Goal: Task Accomplishment & Management: Use online tool/utility

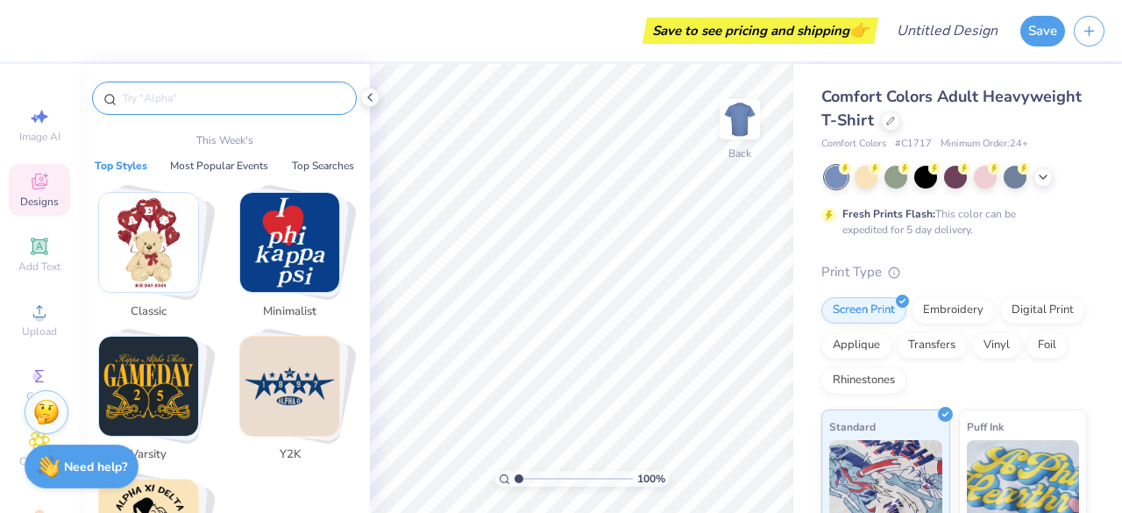
click at [137, 104] on input "text" at bounding box center [233, 98] width 224 height 18
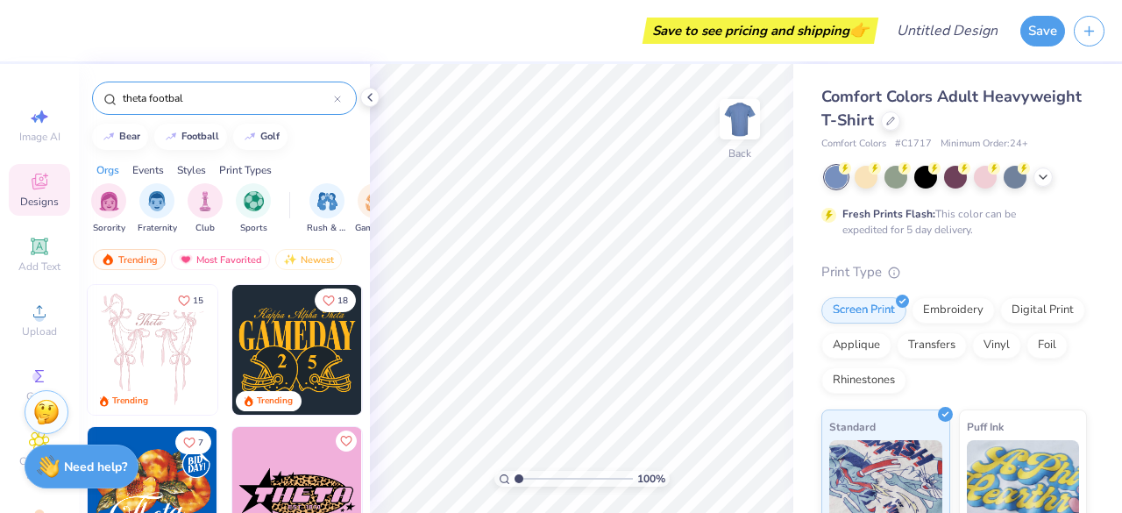
type input "theta football"
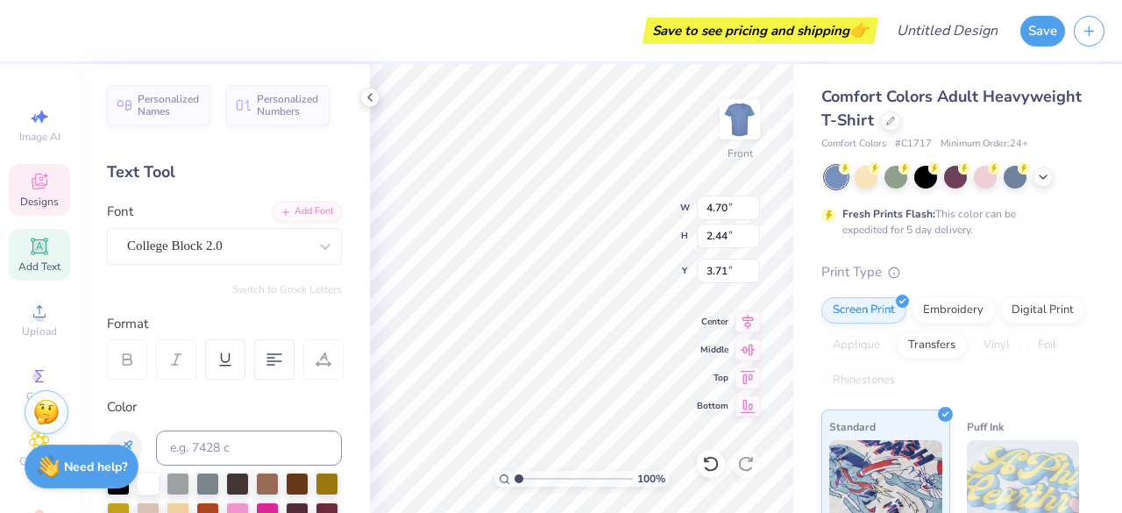
scroll to position [14, 2]
type textarea "Y"
type textarea "Jackets"
type input "4.68"
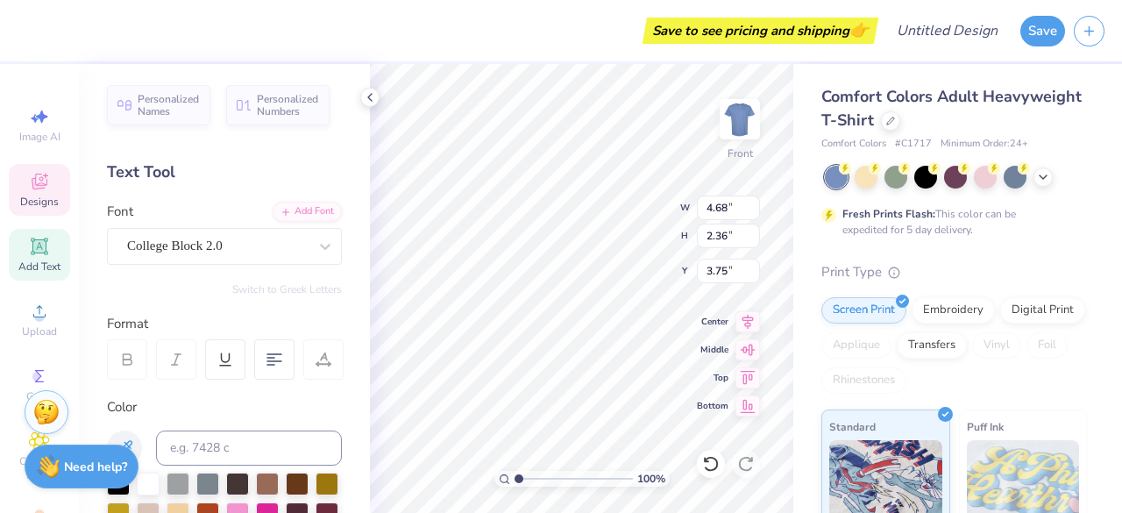
type input "2.36"
type input "3.75"
type textarea "Jackets"
type input "4.68"
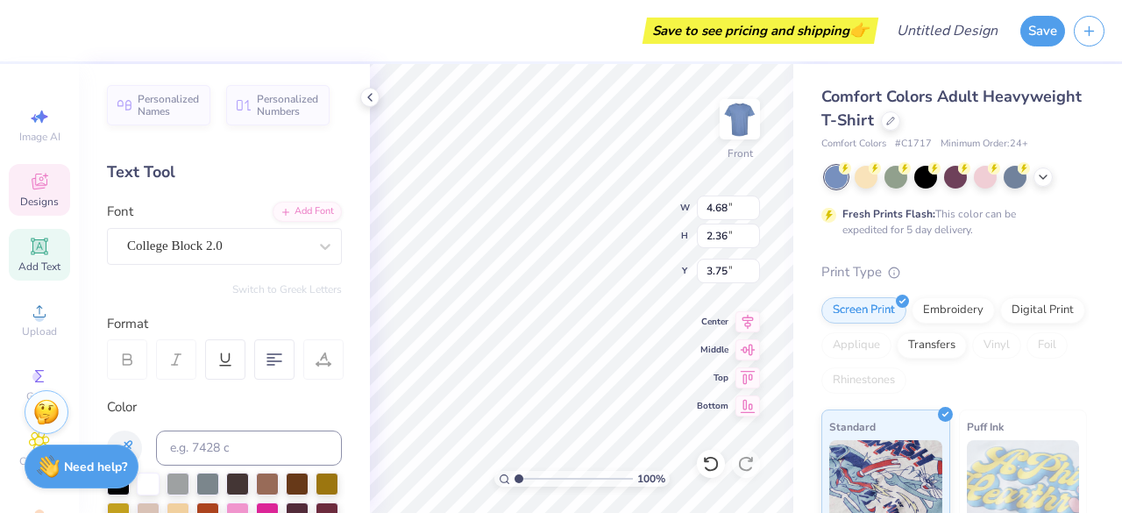
type input "2.36"
type input "3.75"
type textarea "Kingfisher"
type textarea "Est. 1898"
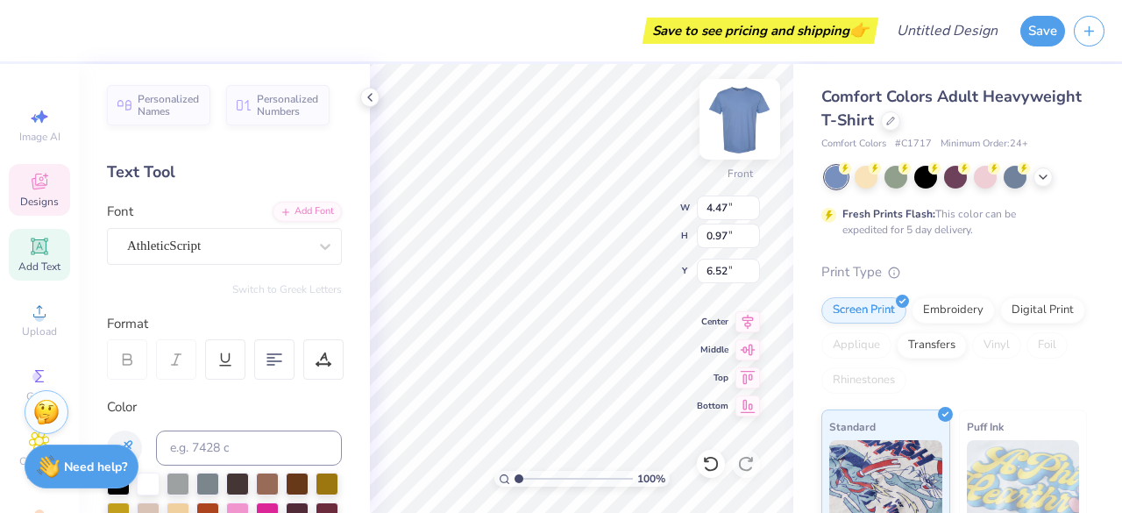
type input "4.47"
type input "0.97"
type input "6.52"
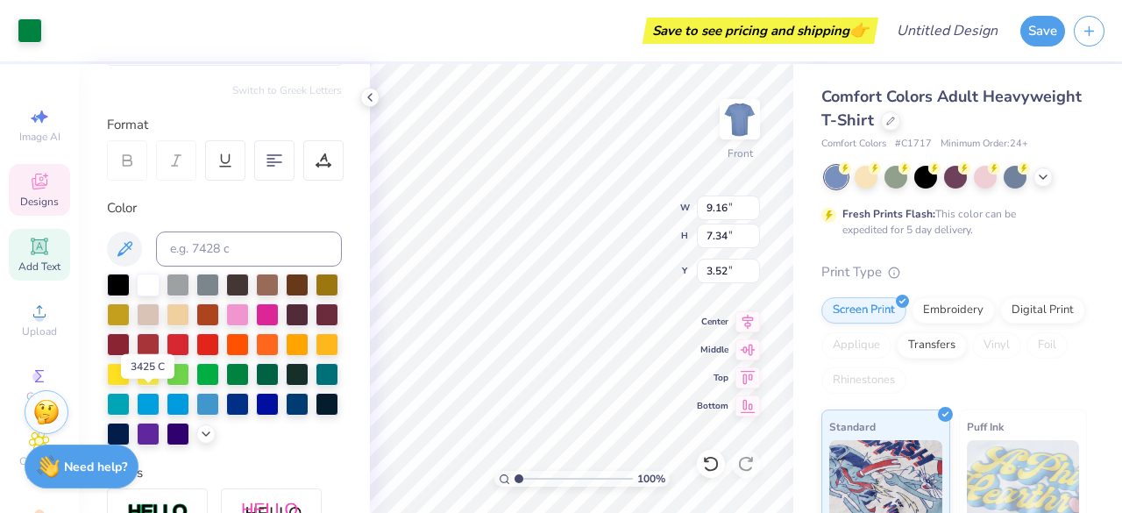
scroll to position [200, 0]
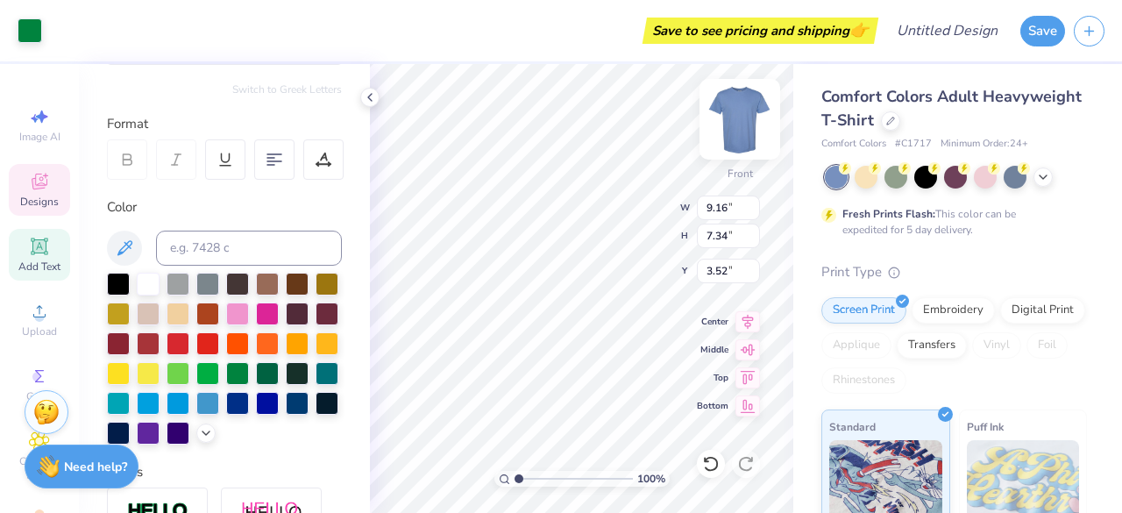
click at [733, 122] on img at bounding box center [739, 119] width 70 height 70
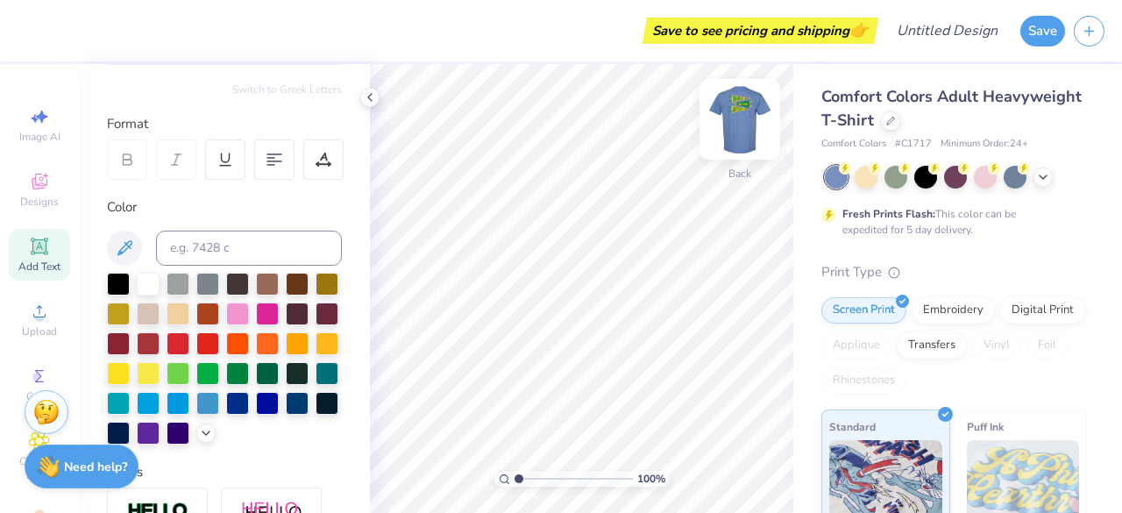
click at [733, 131] on img at bounding box center [739, 119] width 70 height 70
click at [1044, 180] on icon at bounding box center [1043, 175] width 14 height 14
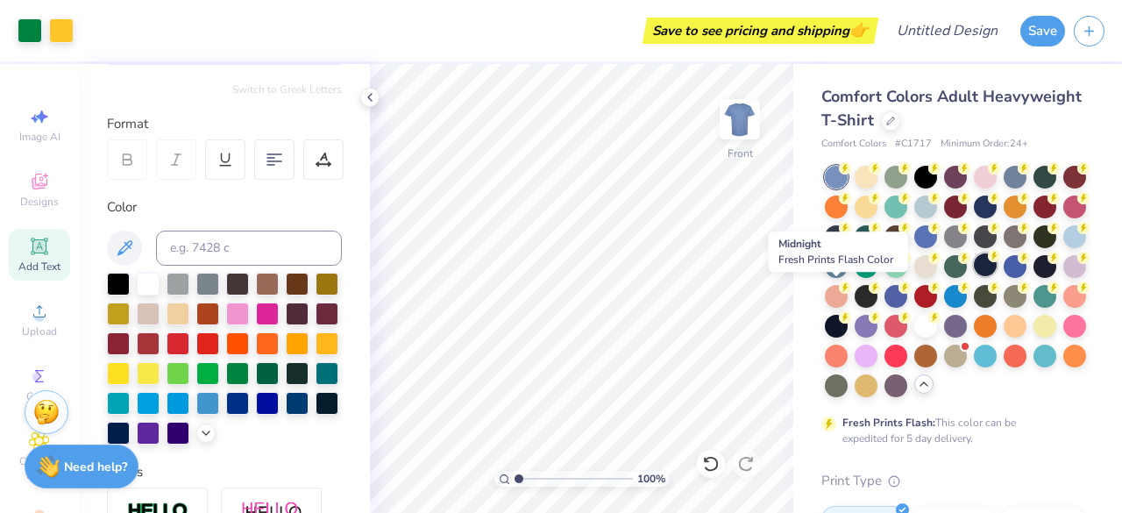
click at [973, 276] on div at bounding box center [984, 264] width 23 height 23
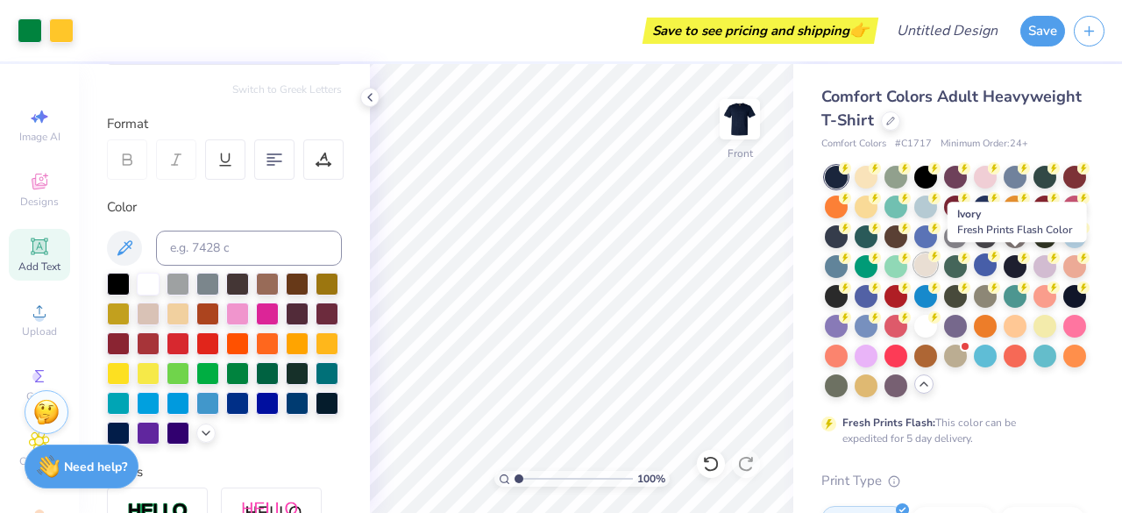
click at [937, 270] on div at bounding box center [925, 264] width 23 height 23
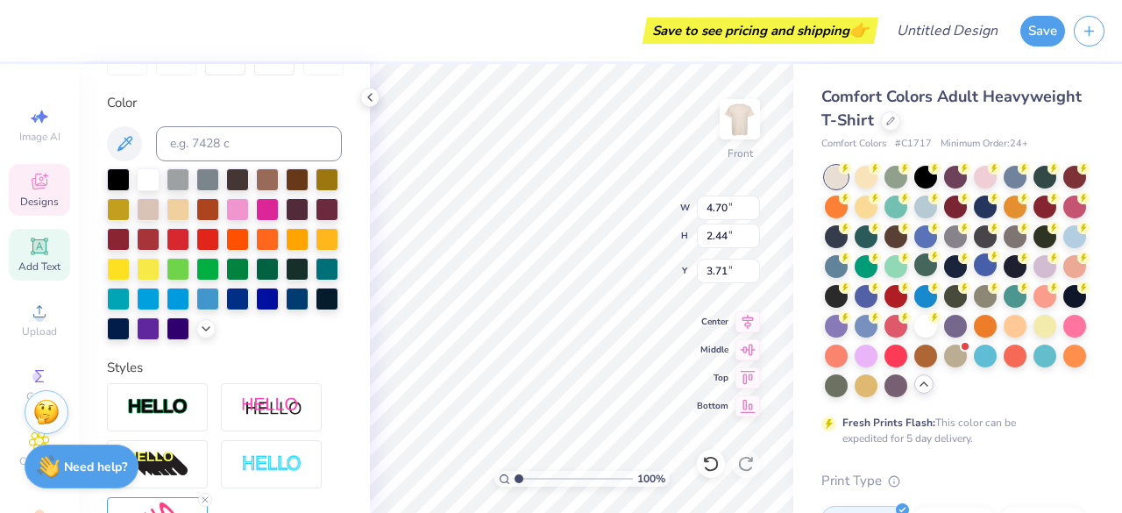
scroll to position [309, 0]
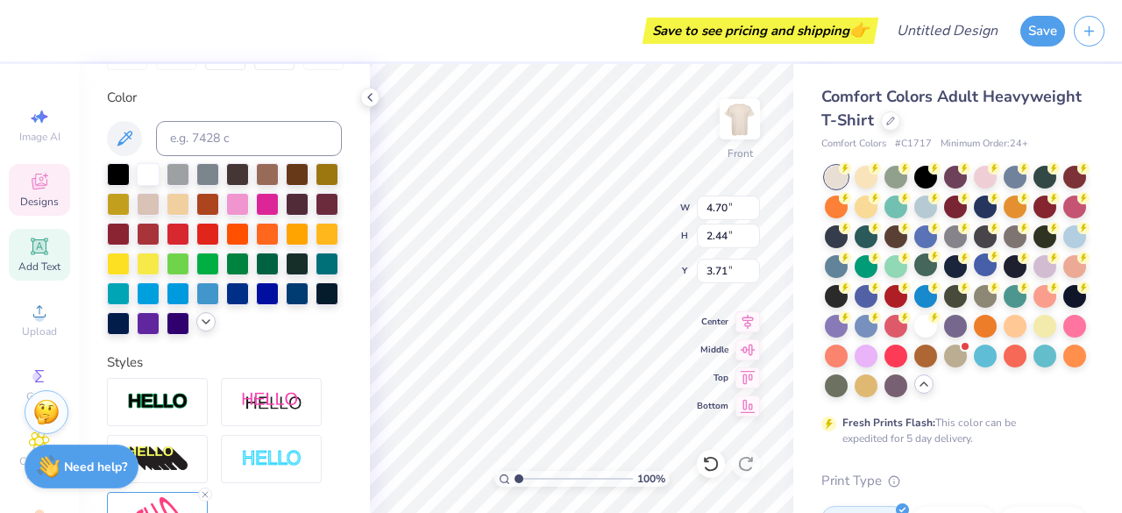
click at [199, 329] on icon at bounding box center [206, 322] width 14 height 14
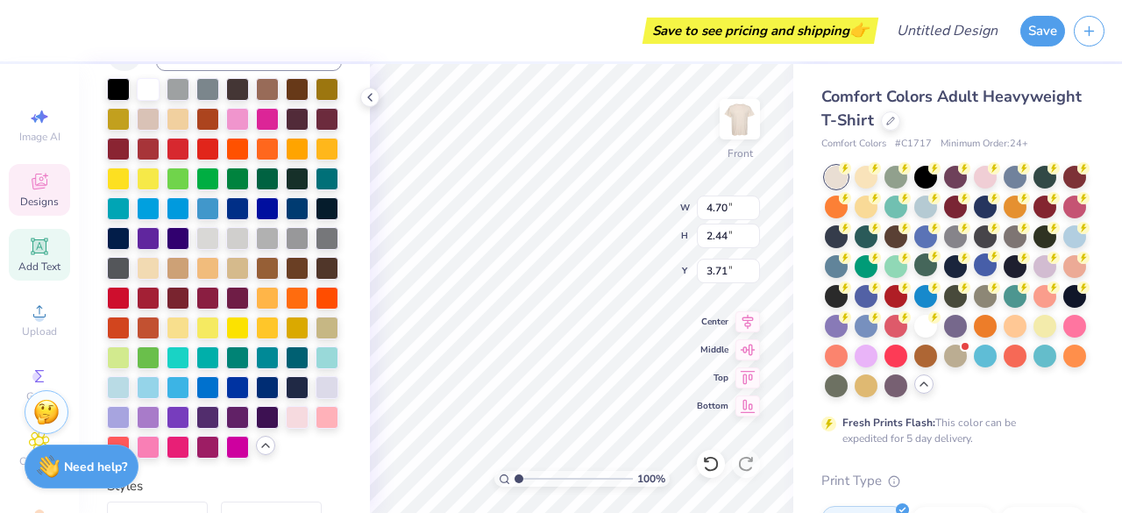
scroll to position [395, 0]
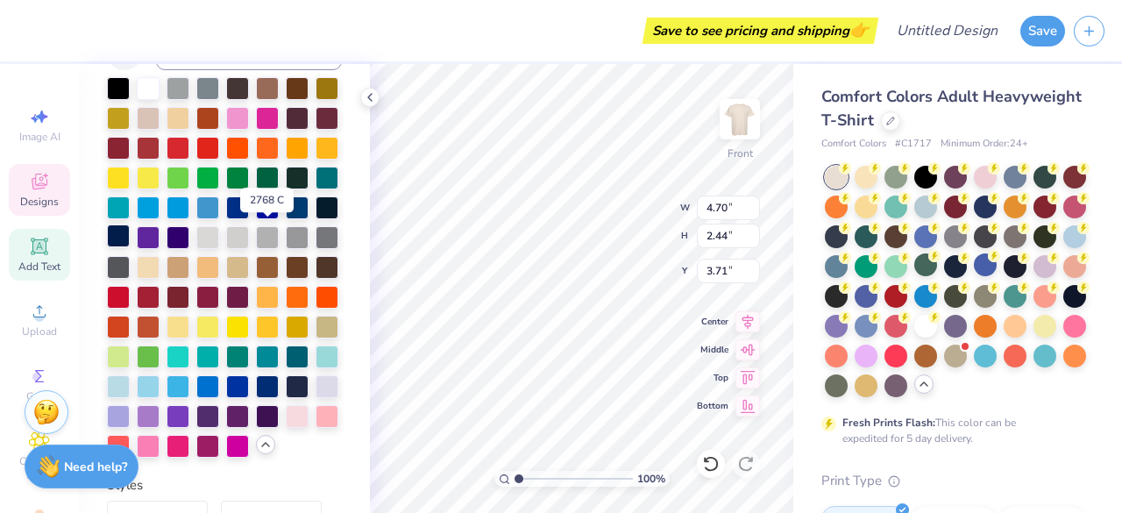
click at [130, 232] on div at bounding box center [118, 235] width 23 height 23
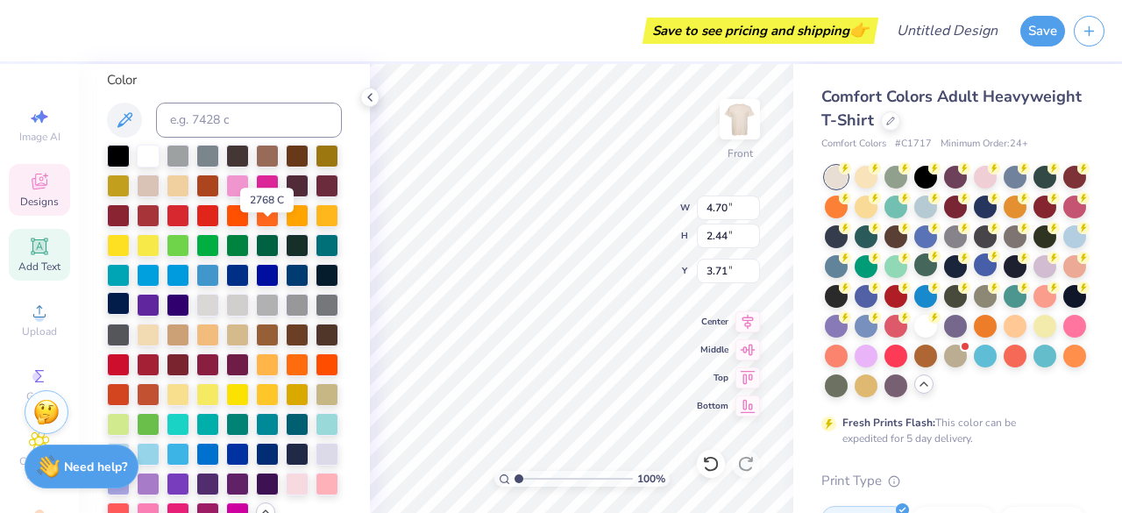
scroll to position [464, 0]
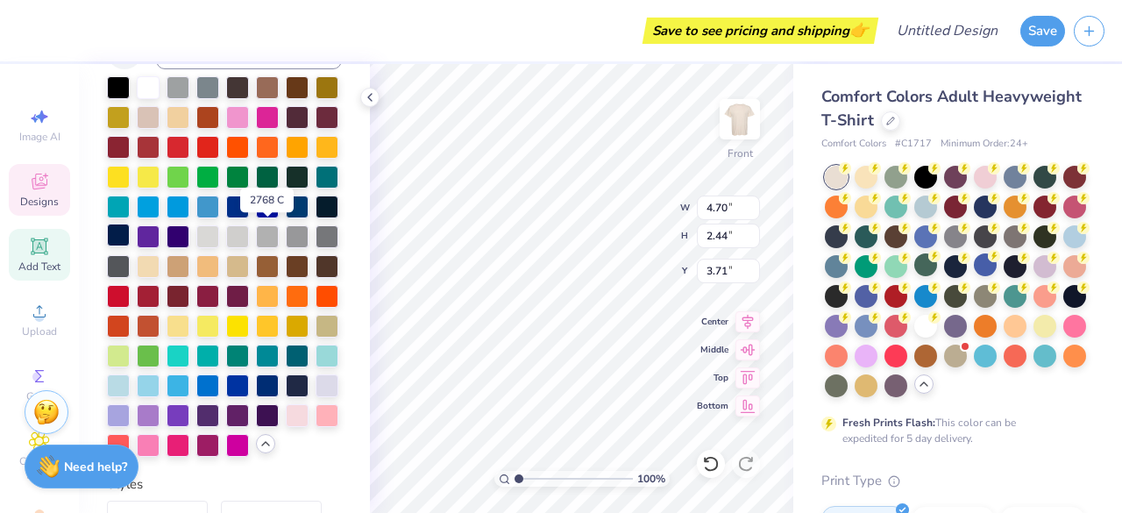
click at [130, 232] on div at bounding box center [118, 234] width 23 height 23
click at [286, 395] on div at bounding box center [297, 383] width 23 height 23
click at [130, 234] on div at bounding box center [118, 234] width 23 height 23
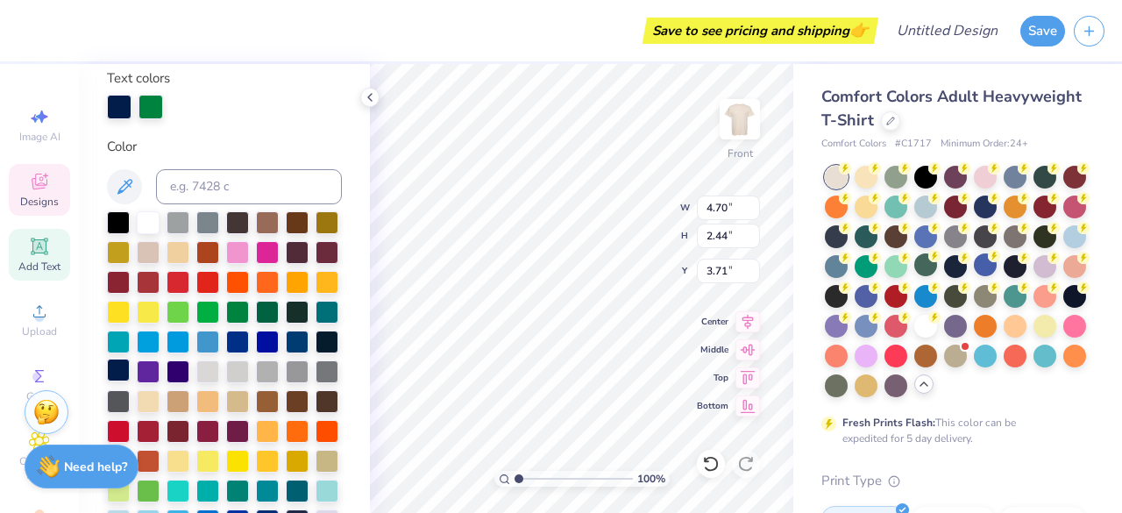
scroll to position [328, 0]
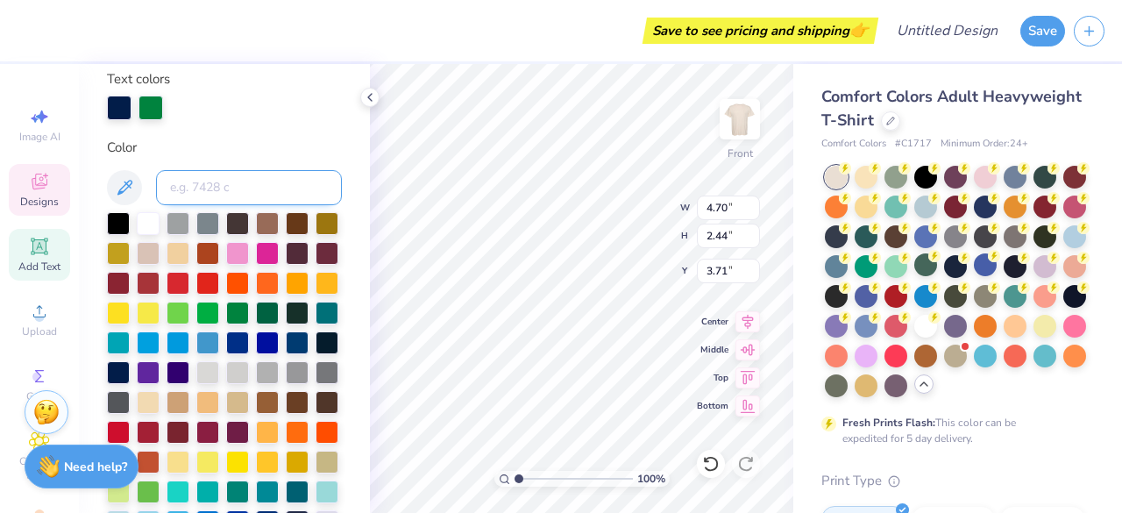
click at [210, 183] on input at bounding box center [249, 187] width 186 height 35
type input "n"
click at [211, 135] on div "Personalized Names Personalized Numbers Text Tool Add Font Font College Block 2…" at bounding box center [224, 288] width 291 height 449
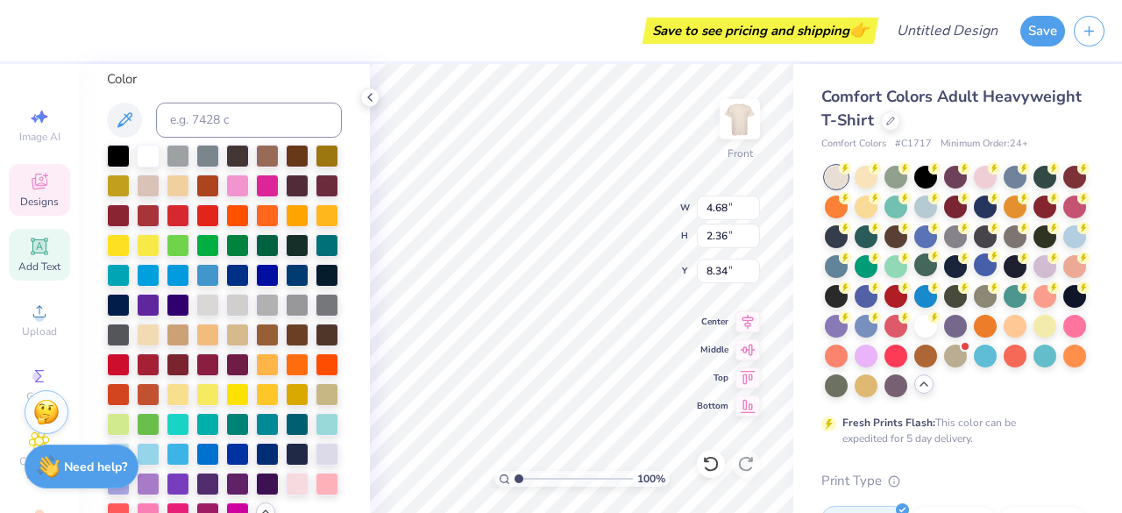
type input "4.68"
type input "2.36"
type input "8.34"
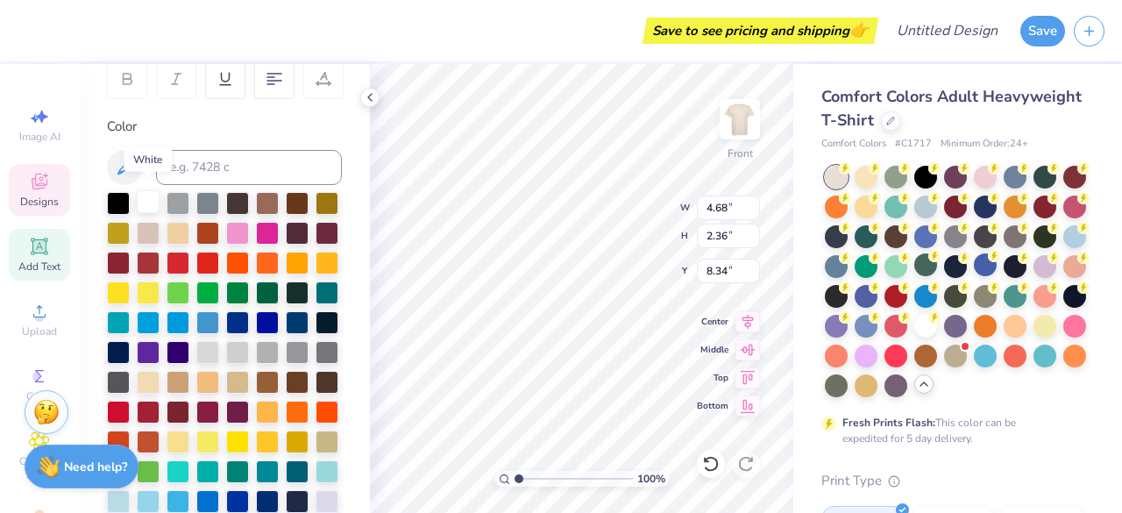
scroll to position [287, 0]
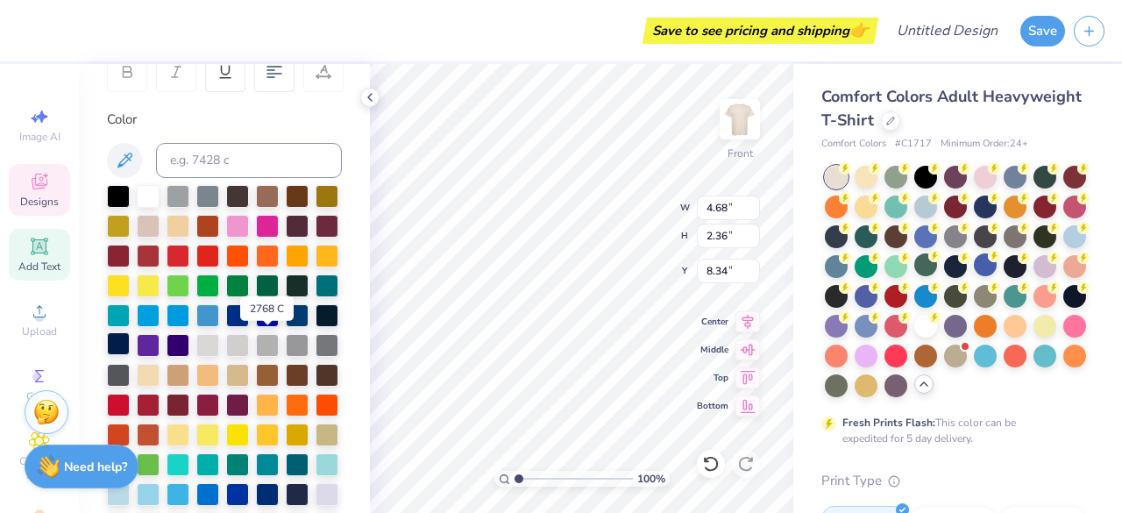
click at [130, 339] on div at bounding box center [118, 343] width 23 height 23
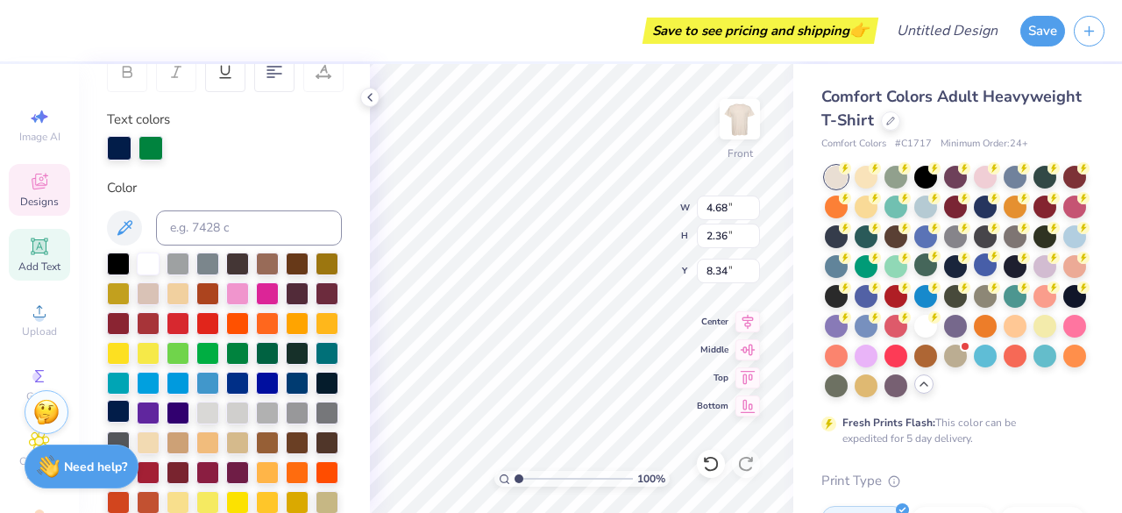
click at [189, 342] on div at bounding box center [177, 353] width 23 height 23
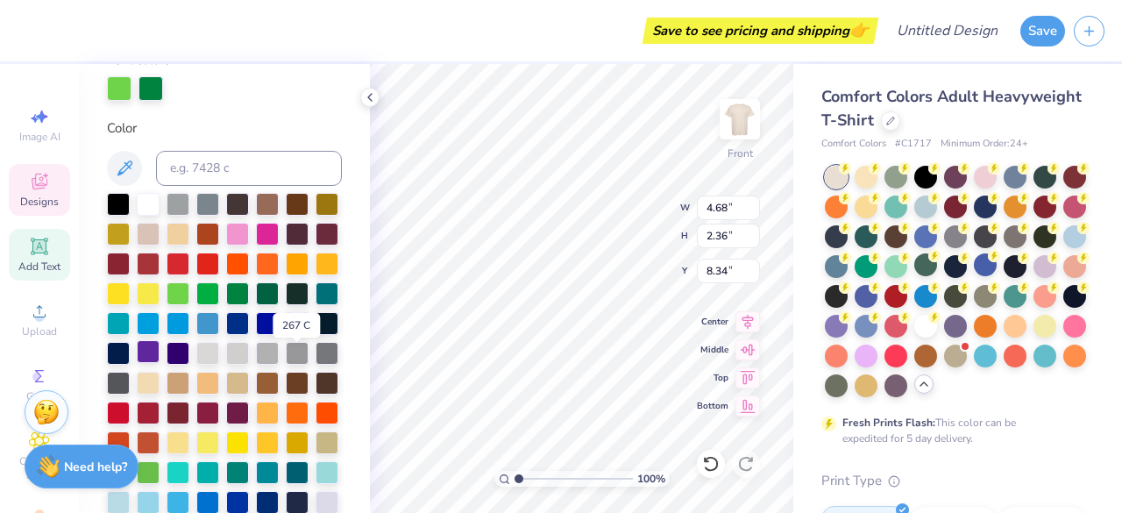
scroll to position [336, 0]
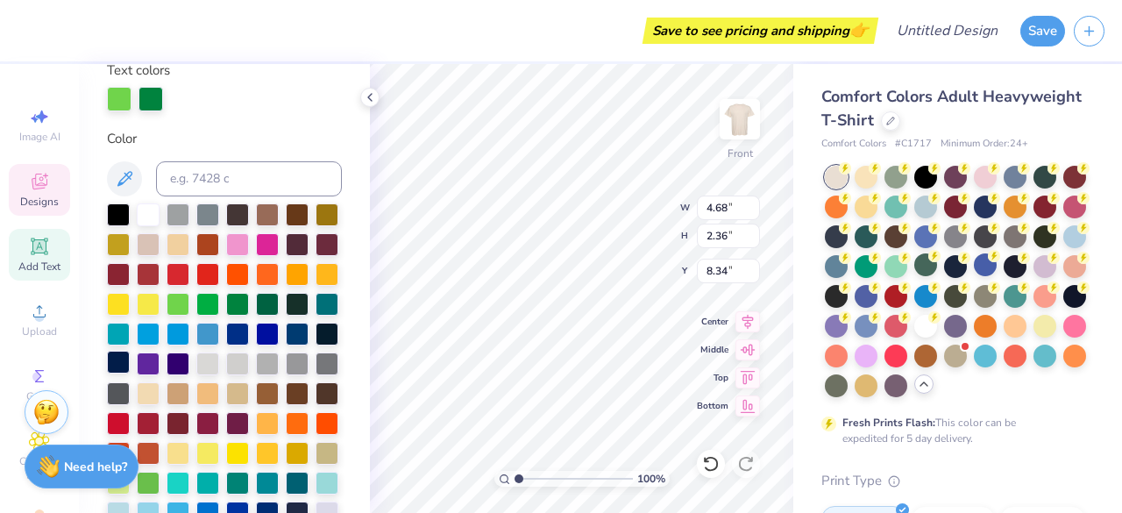
click at [130, 359] on div at bounding box center [118, 361] width 23 height 23
click at [258, 122] on div "Personalized Names Personalized Numbers Text Tool Add Font Font College Block 2…" at bounding box center [224, 288] width 291 height 449
click at [299, 108] on div at bounding box center [224, 99] width 235 height 25
type input "9.16"
type input "7.34"
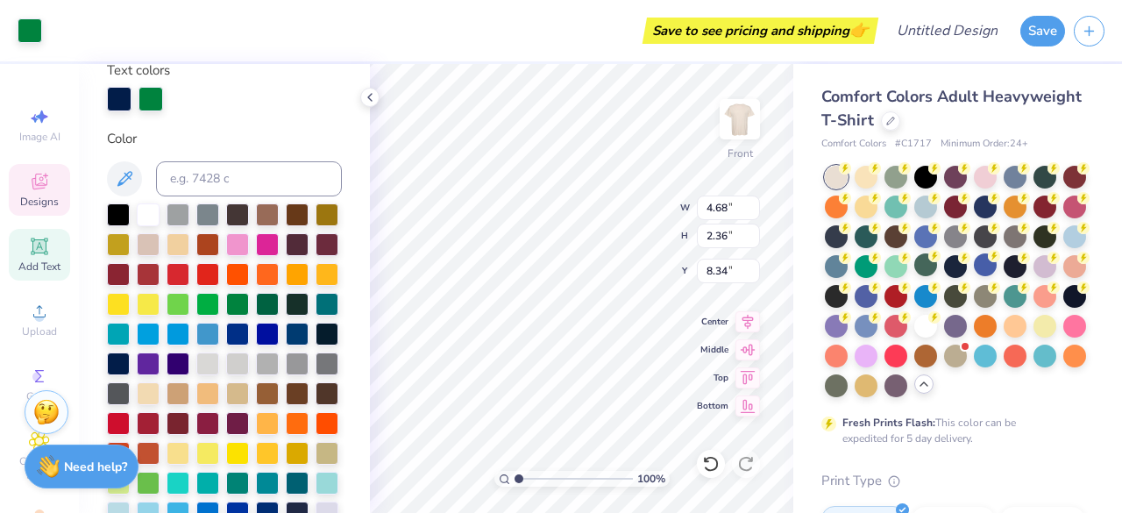
type input "3.52"
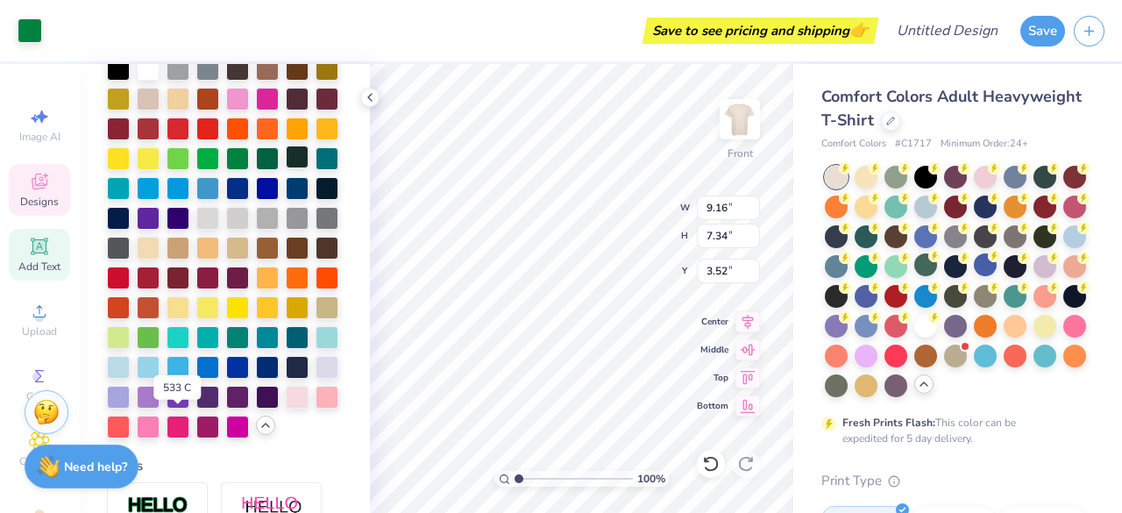
scroll to position [480, 0]
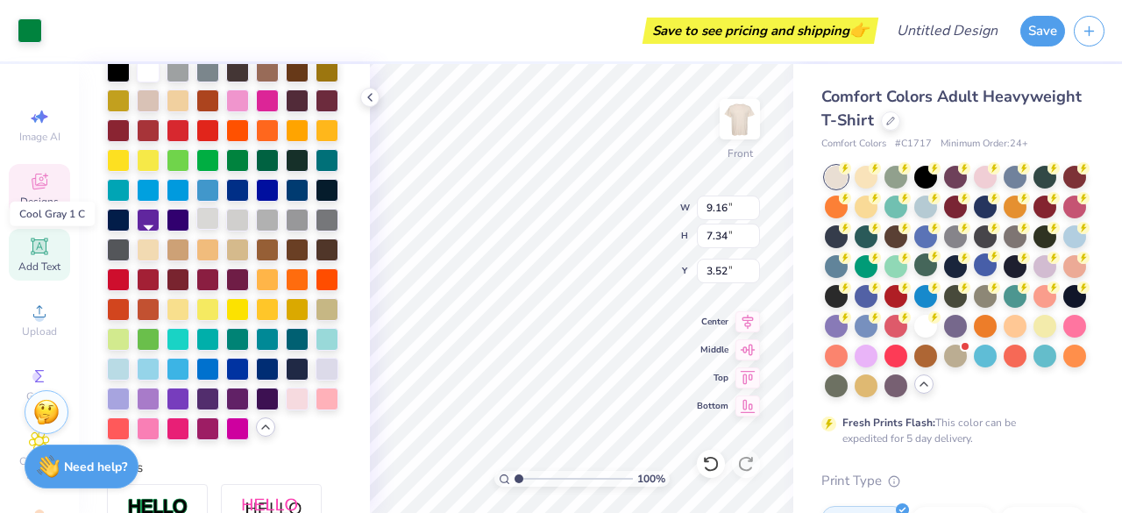
click at [196, 230] on div at bounding box center [207, 218] width 23 height 23
click at [130, 216] on div at bounding box center [118, 218] width 23 height 23
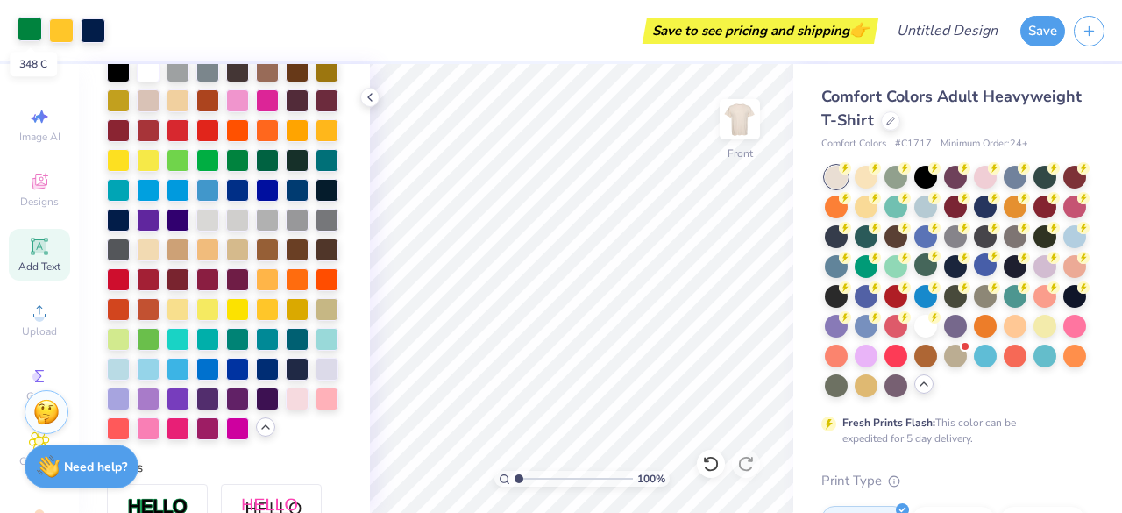
click at [23, 31] on div at bounding box center [30, 29] width 25 height 25
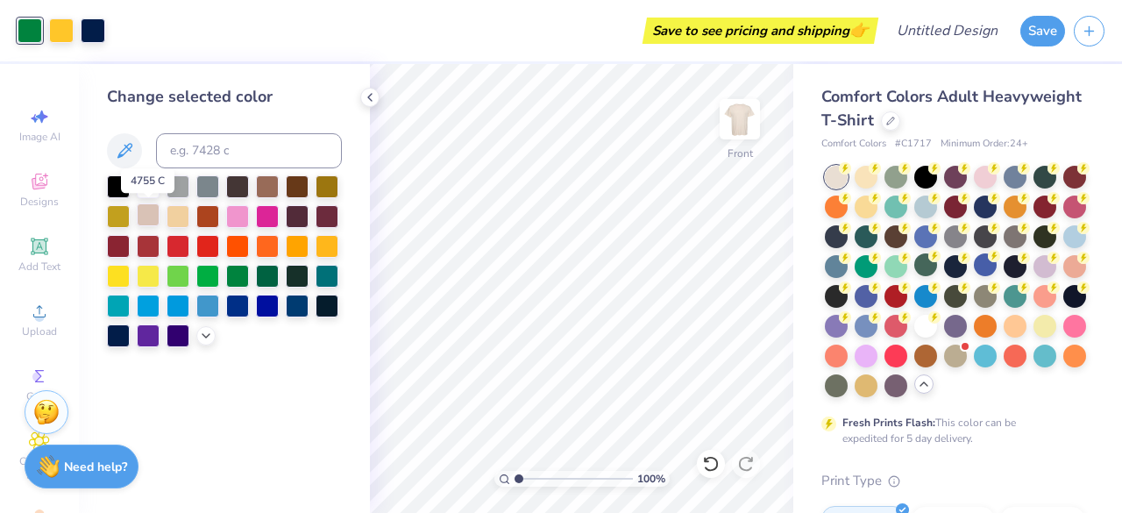
click at [152, 216] on div at bounding box center [148, 214] width 23 height 23
click at [201, 340] on icon at bounding box center [206, 334] width 14 height 14
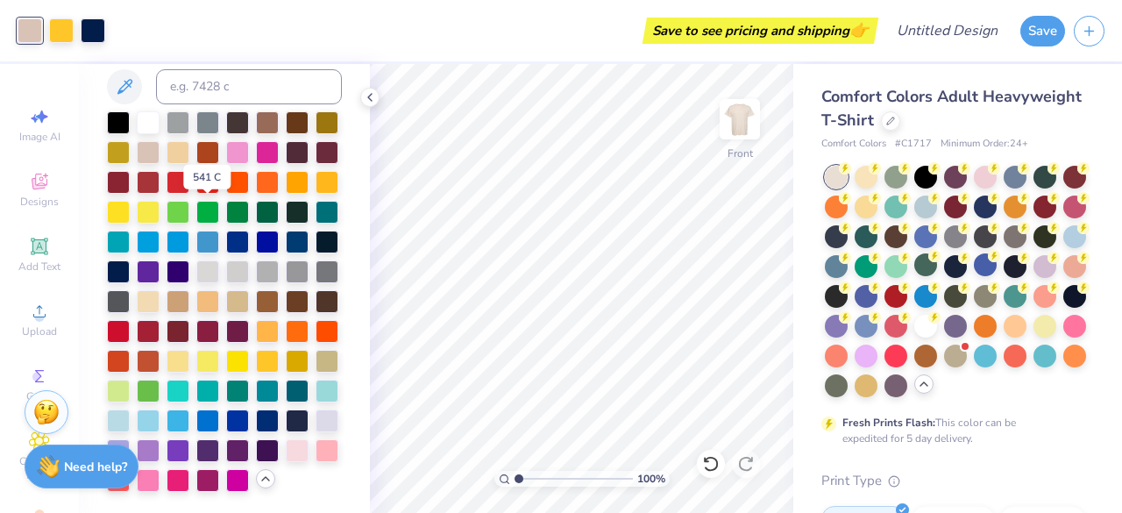
scroll to position [123, 0]
click at [196, 258] on div at bounding box center [207, 269] width 23 height 23
click at [219, 348] on div at bounding box center [207, 359] width 23 height 23
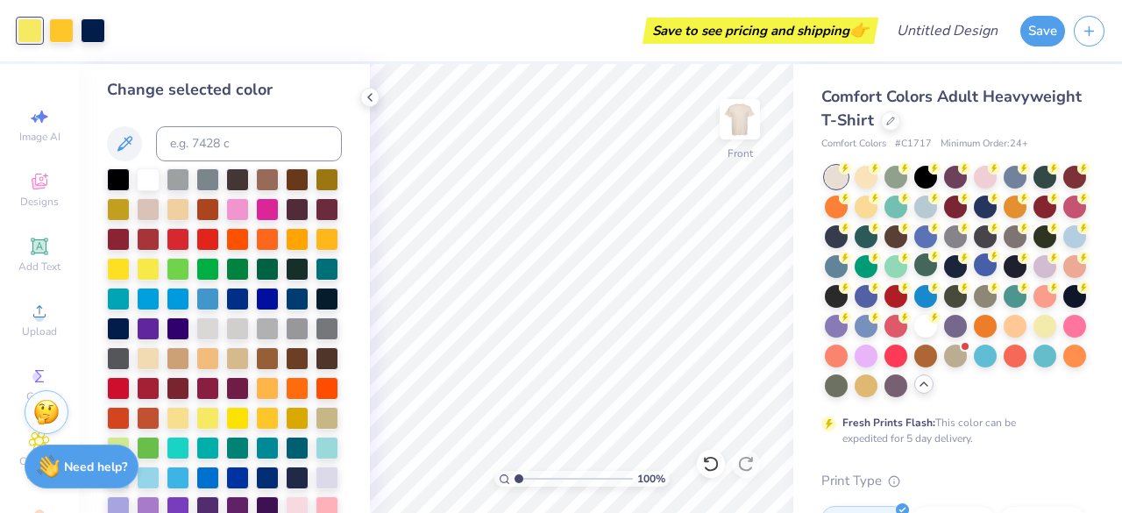
scroll to position [5, 0]
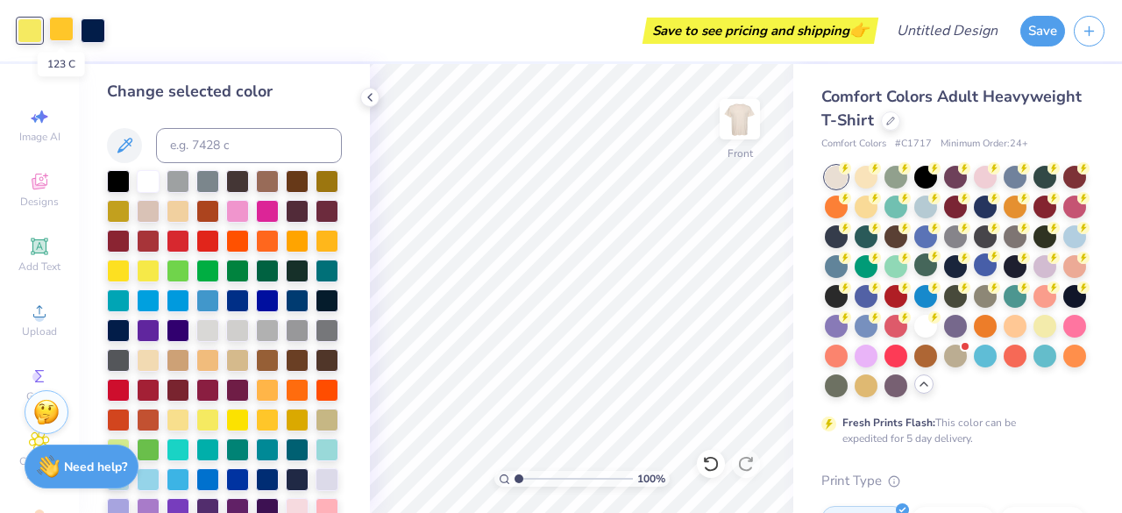
click at [60, 33] on div at bounding box center [61, 29] width 25 height 25
click at [61, 20] on div at bounding box center [61, 30] width 25 height 25
click at [130, 327] on div at bounding box center [118, 328] width 23 height 23
click at [219, 429] on div at bounding box center [207, 418] width 23 height 23
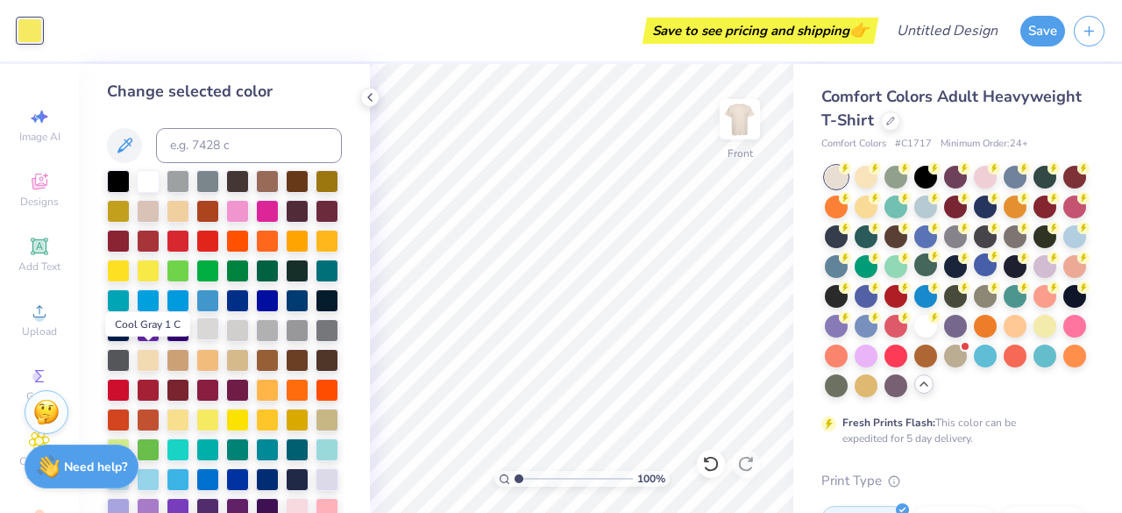
click at [196, 340] on div at bounding box center [207, 328] width 23 height 23
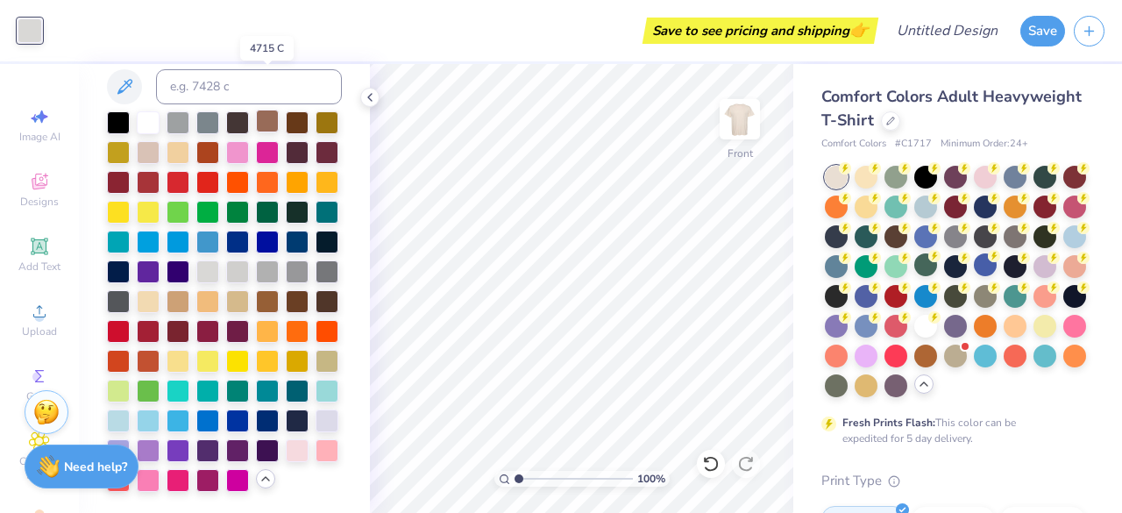
scroll to position [0, 0]
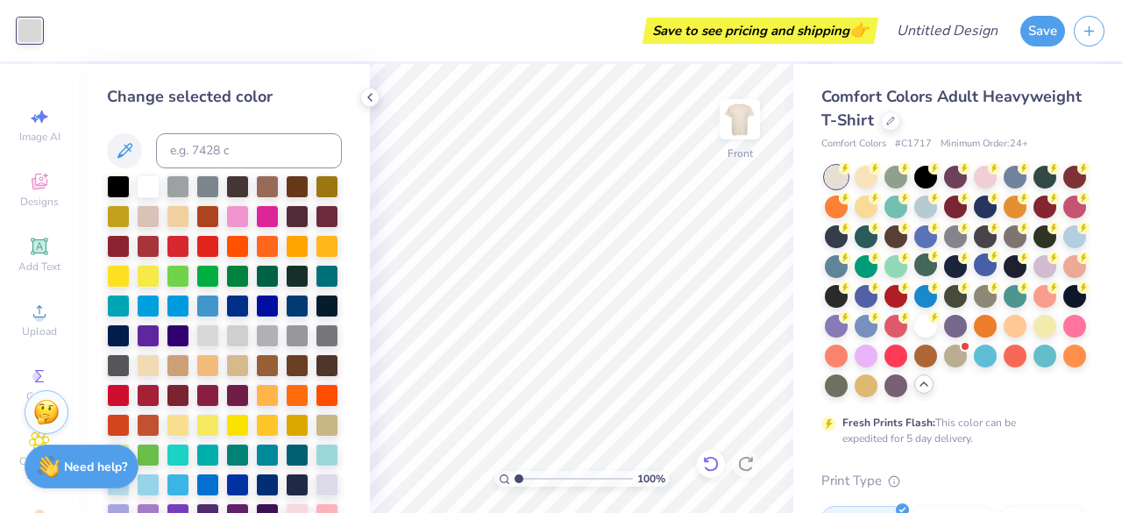
click at [712, 472] on icon at bounding box center [711, 464] width 18 height 18
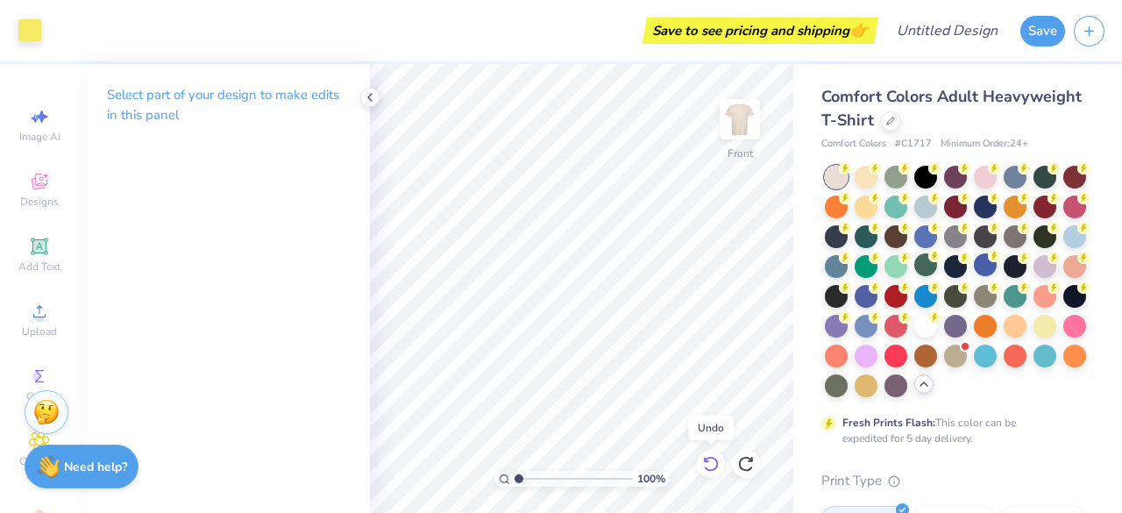
click at [712, 467] on icon at bounding box center [711, 464] width 18 height 18
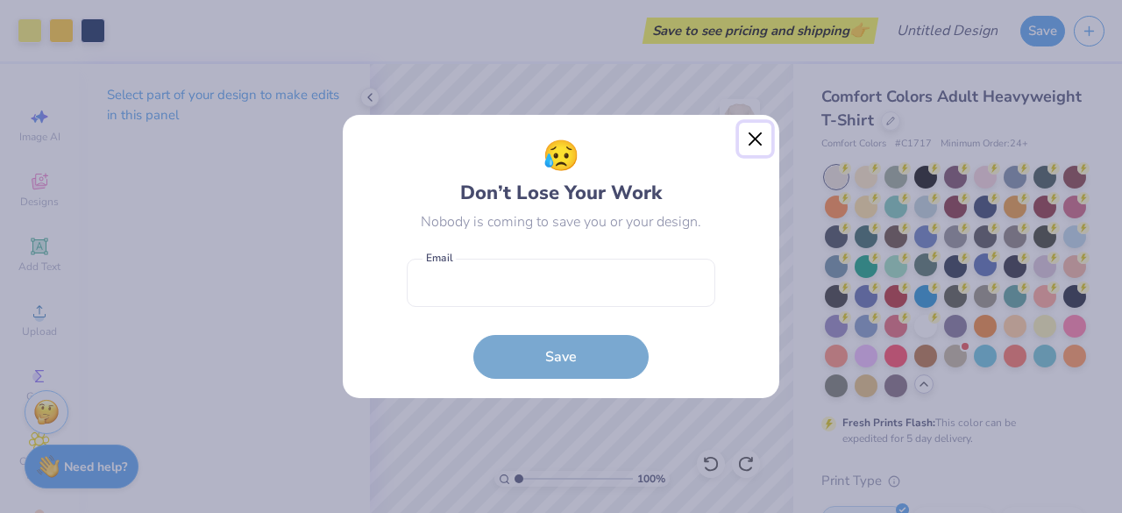
click at [753, 144] on button "Close" at bounding box center [755, 139] width 33 height 33
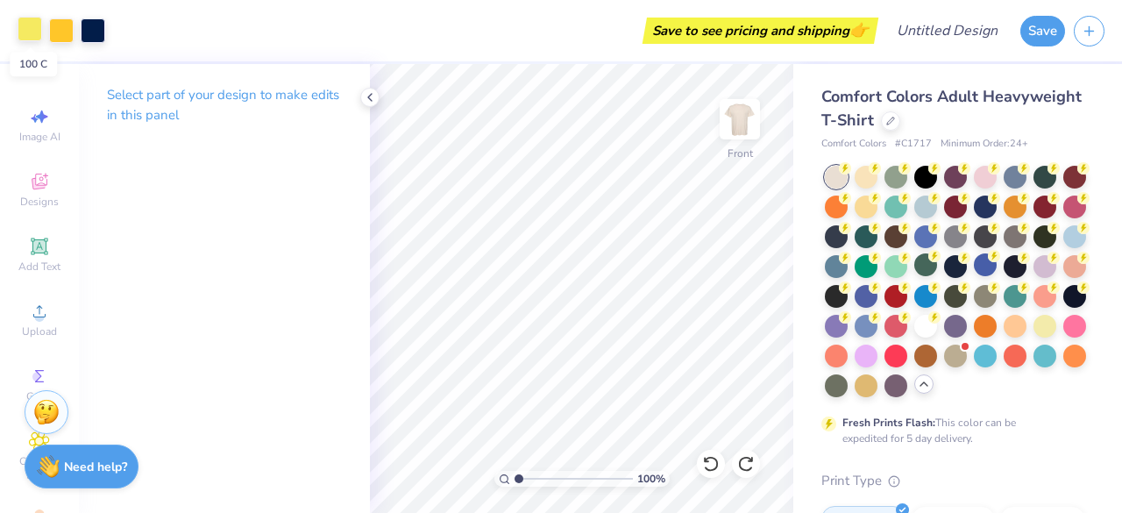
click at [26, 25] on div at bounding box center [30, 29] width 25 height 25
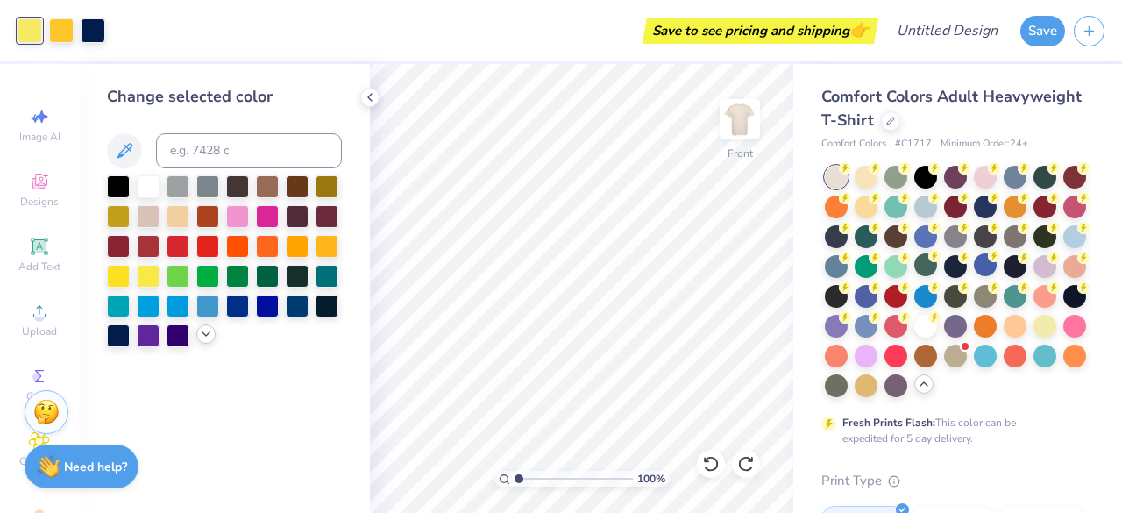
click at [202, 335] on icon at bounding box center [206, 334] width 14 height 14
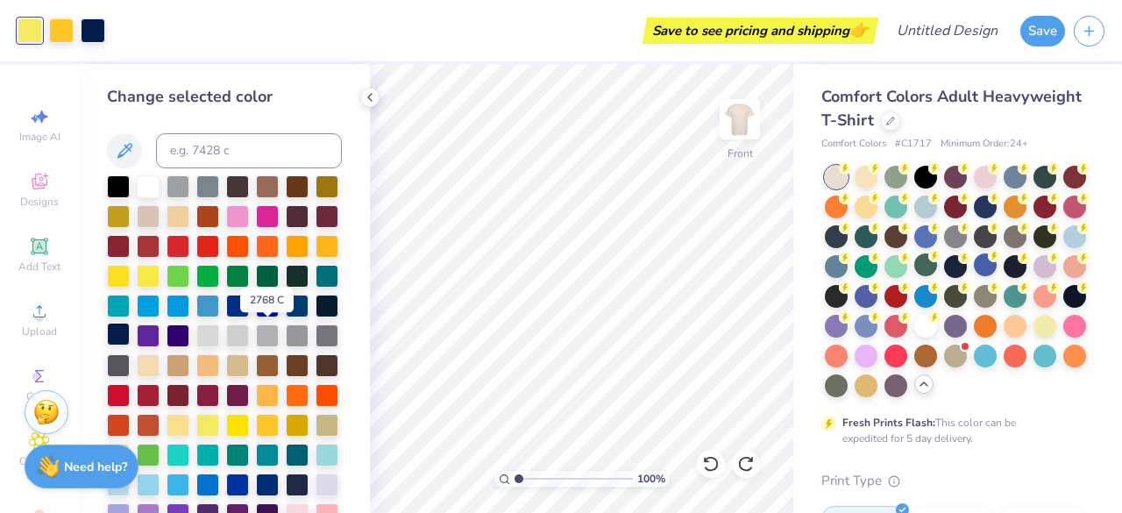
click at [130, 341] on div at bounding box center [118, 333] width 23 height 23
click at [60, 28] on div at bounding box center [61, 29] width 25 height 25
click at [219, 435] on div at bounding box center [207, 423] width 23 height 23
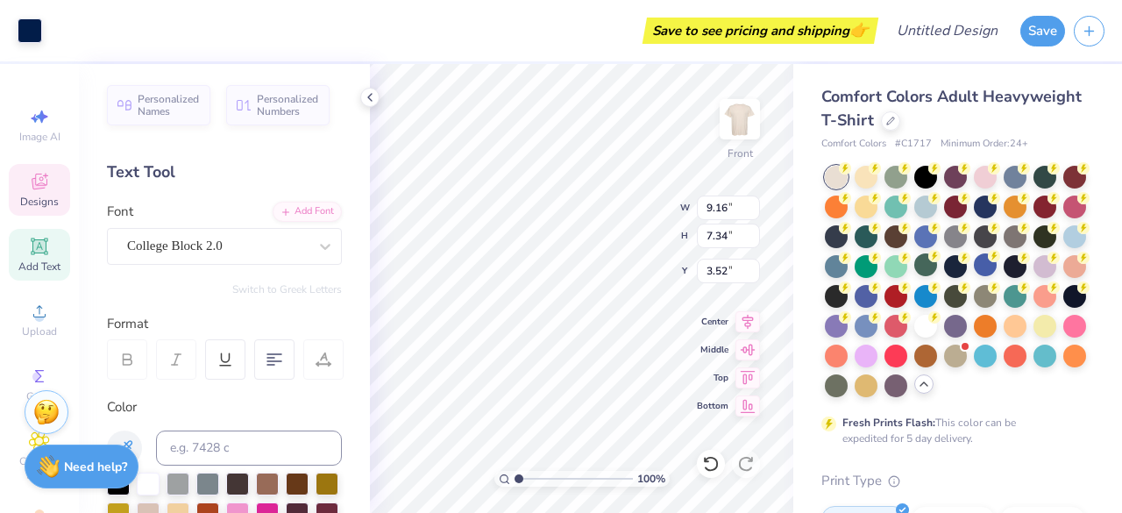
type input "9.16"
type input "7.34"
type input "3.52"
type input "9.56"
type input "7.67"
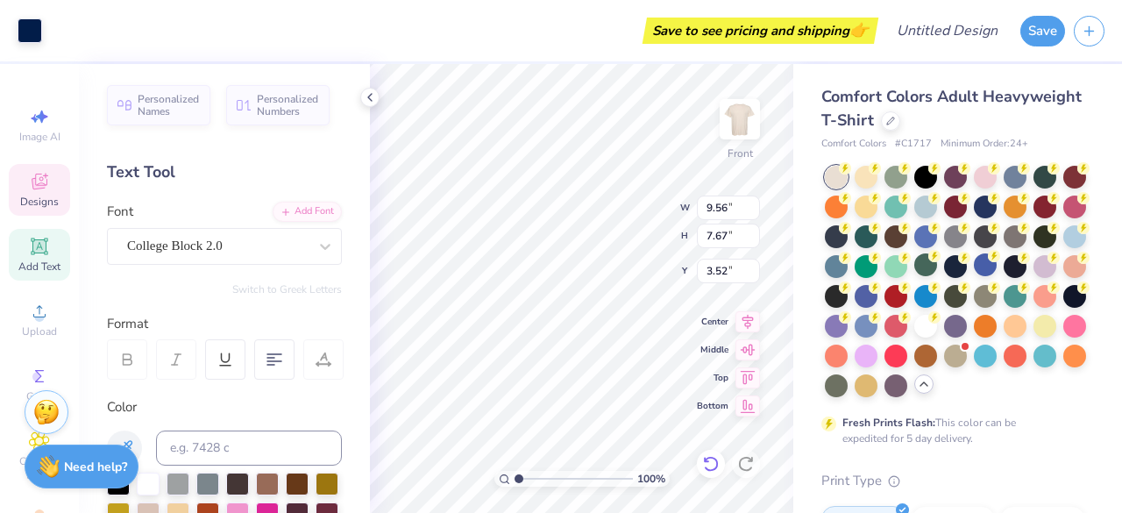
click at [711, 454] on div at bounding box center [711, 463] width 28 height 28
type input "9.16"
type input "7.34"
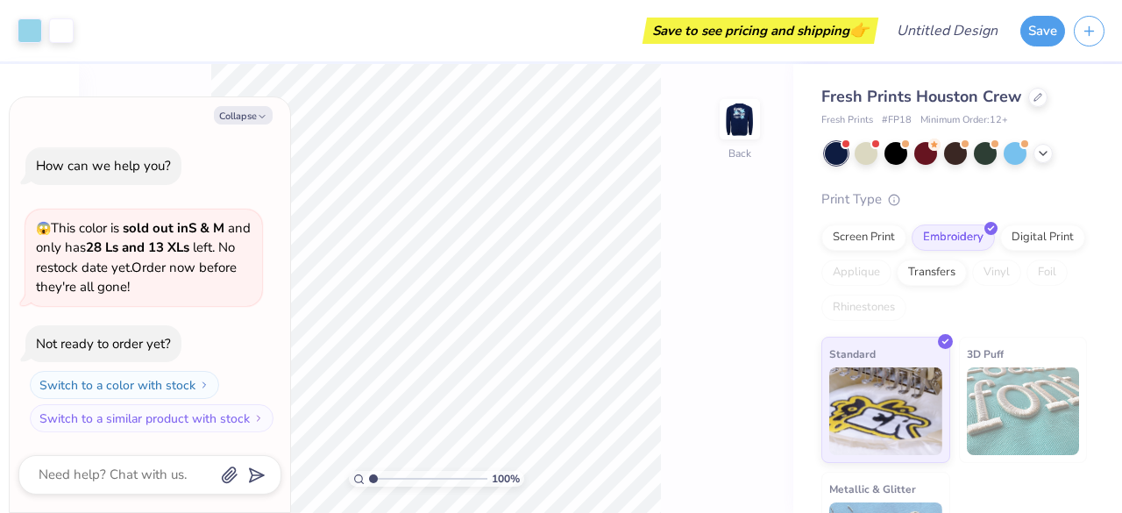
click at [135, 83] on div "100 % Back" at bounding box center [436, 288] width 714 height 449
click at [248, 117] on button "Collapse" at bounding box center [243, 115] width 59 height 18
type textarea "x"
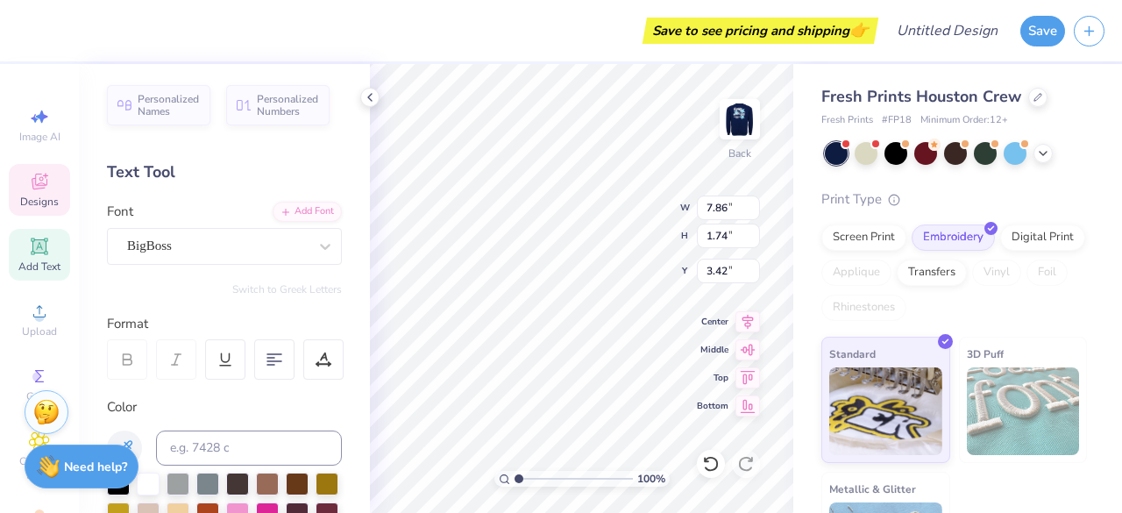
scroll to position [14, 4]
type textarea "STING"
type input "4.75"
type input "2.02"
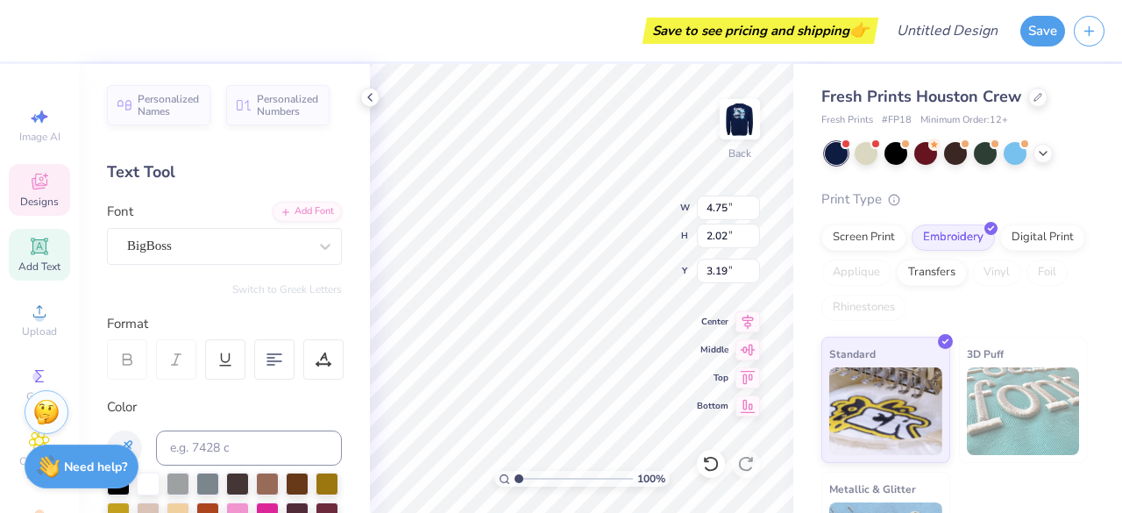
type input "5.30"
type input "2.26"
type input "3.19"
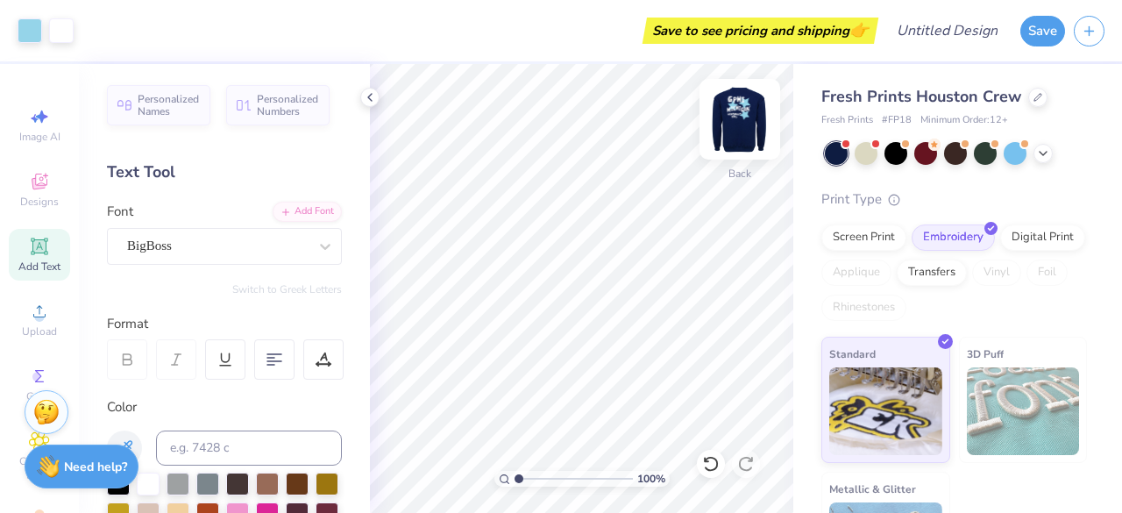
click at [733, 122] on img at bounding box center [739, 119] width 70 height 70
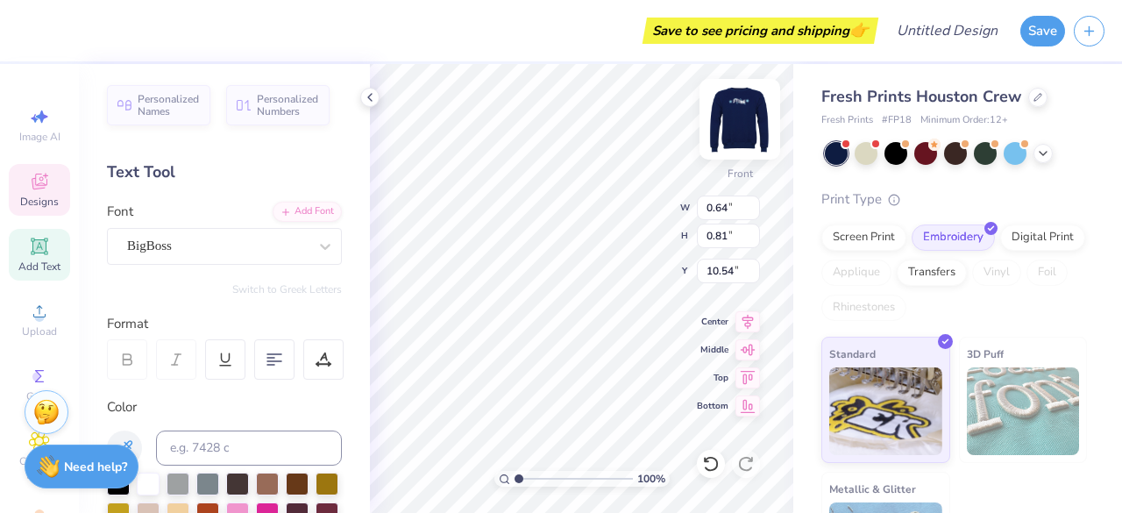
type input "0.64"
type input "0.81"
type input "10.54"
type input "0.81"
type textarea "G"
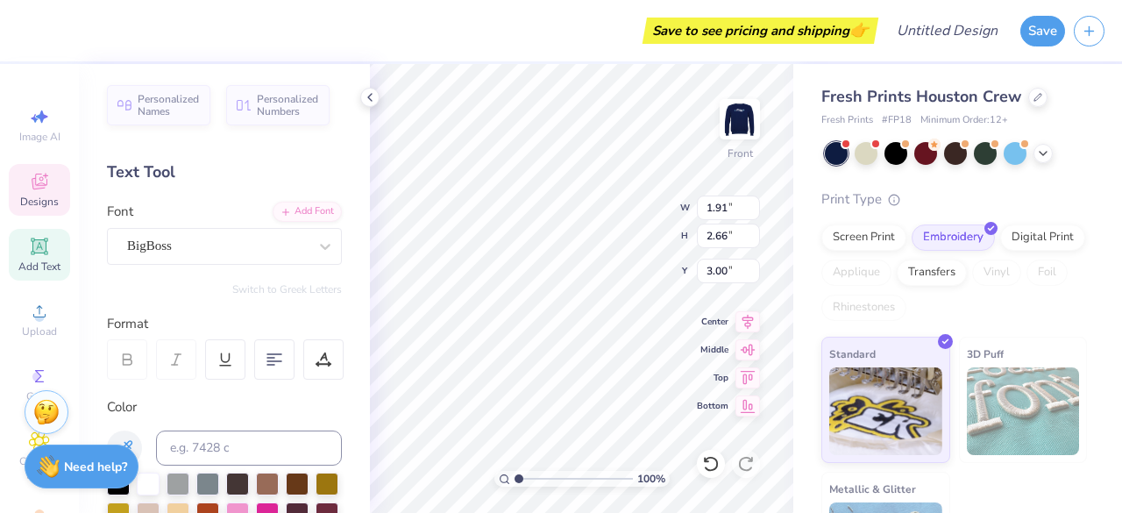
type textarea "Students"
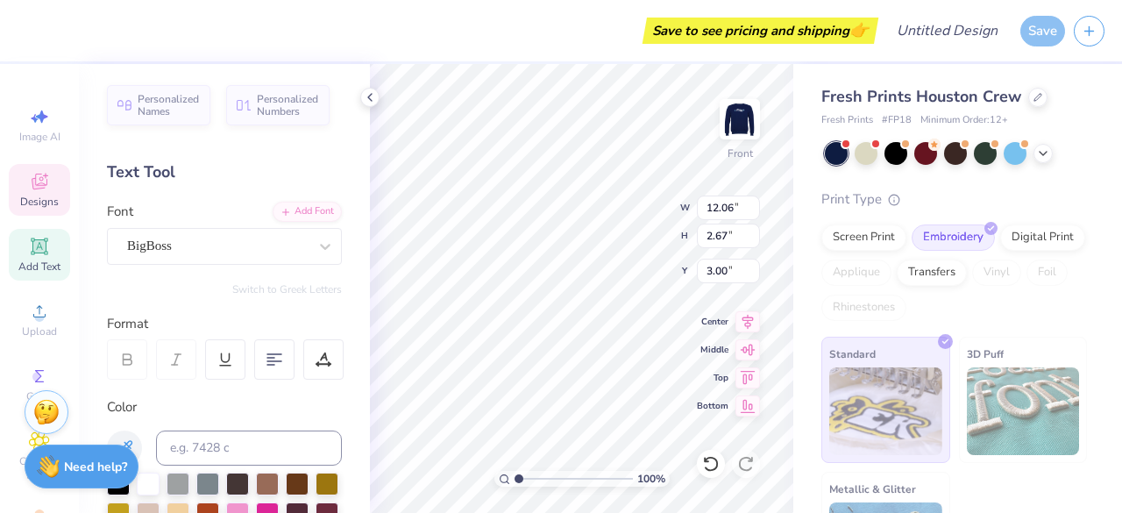
type input "1.53"
type input "2.65"
type input "3.36"
type textarea "Thriving"
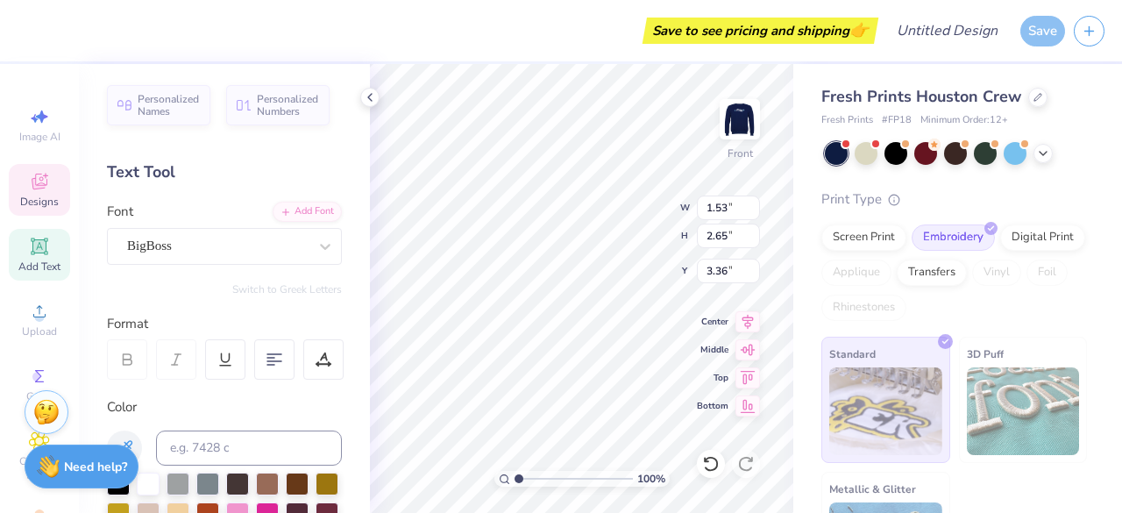
scroll to position [14, 4]
type input "1.50"
type input "2.14"
type input "8.10"
type input "11.13"
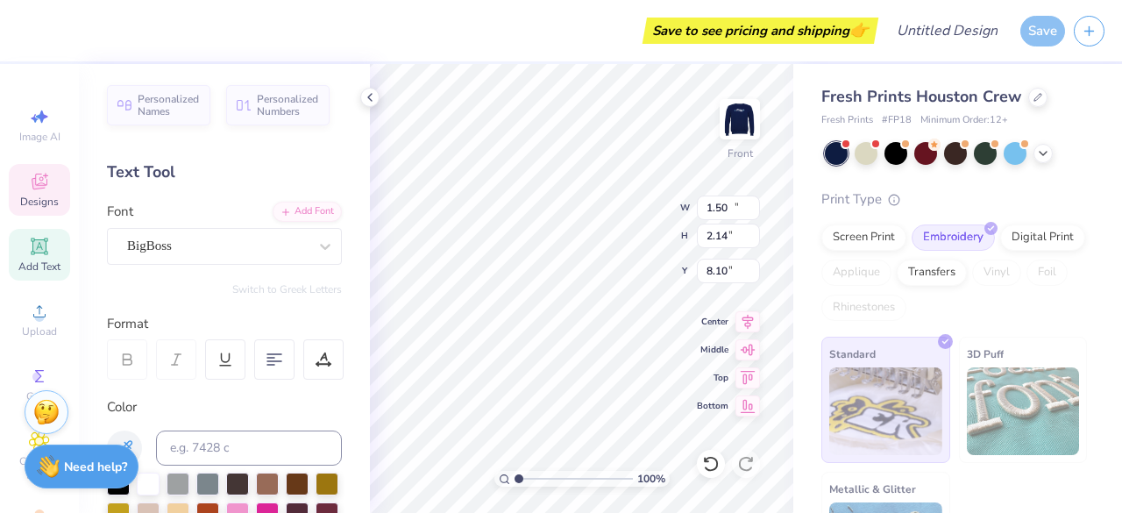
type input "3.31"
type input "3.02"
type input "1.82"
type input "2.65"
type input "3.04"
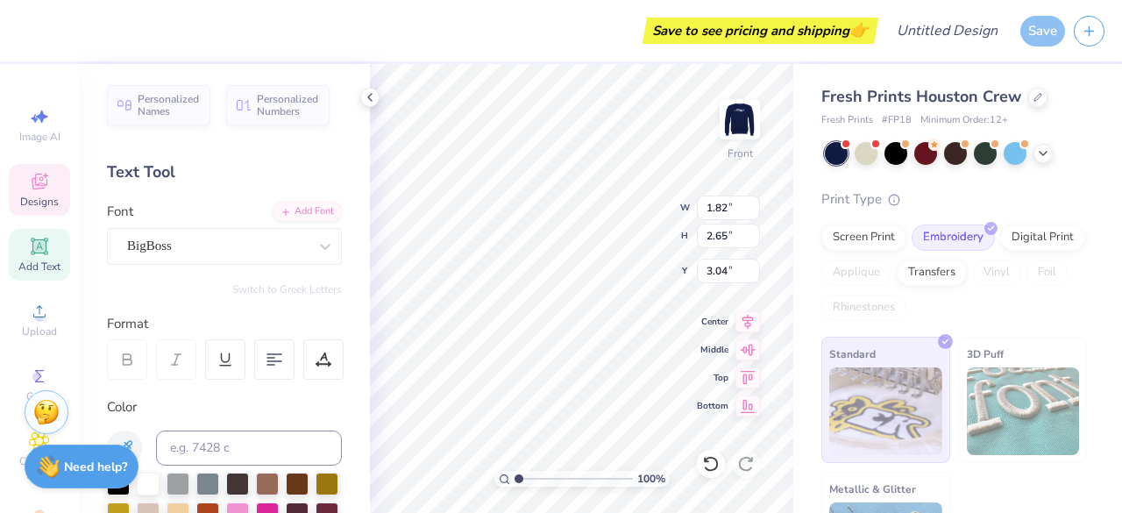
scroll to position [14, 2]
type textarea "In"
type input "1.37"
type input "2.55"
type input "3.30"
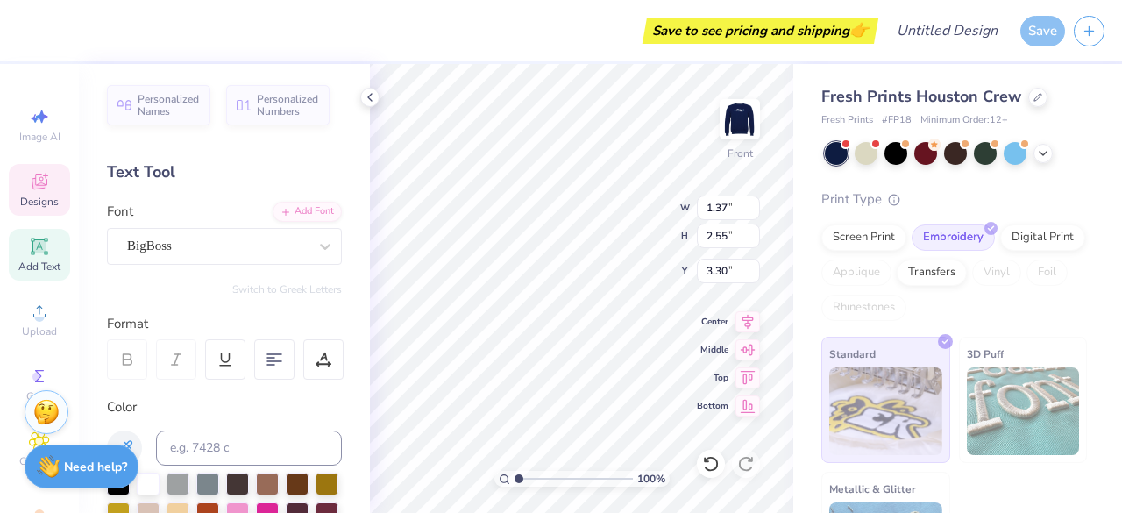
scroll to position [14, 4]
type textarea "Neighborly"
type input "13.49"
type input "4.11"
type input "2.47"
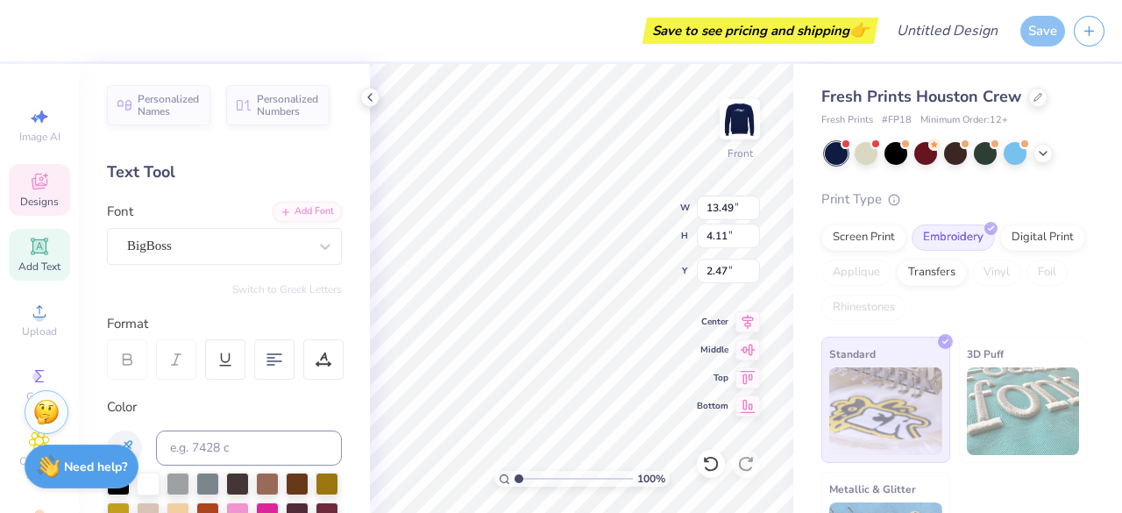
type input "1.19"
type input "2.01"
type input "7.52"
type textarea "Good"
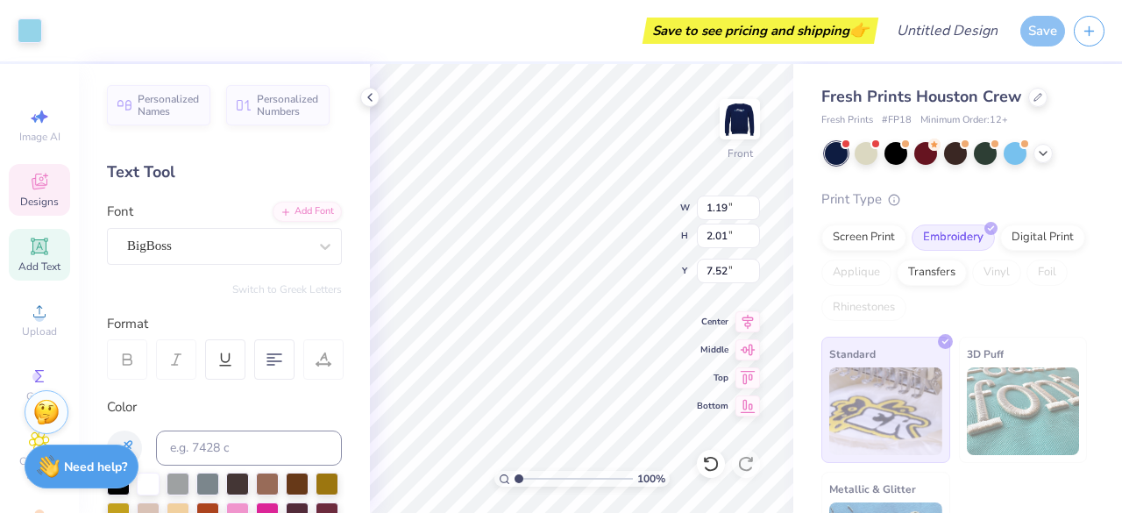
type input "4.53"
type input "4.45"
type input "2.30"
type input "1.20"
type input "2.05"
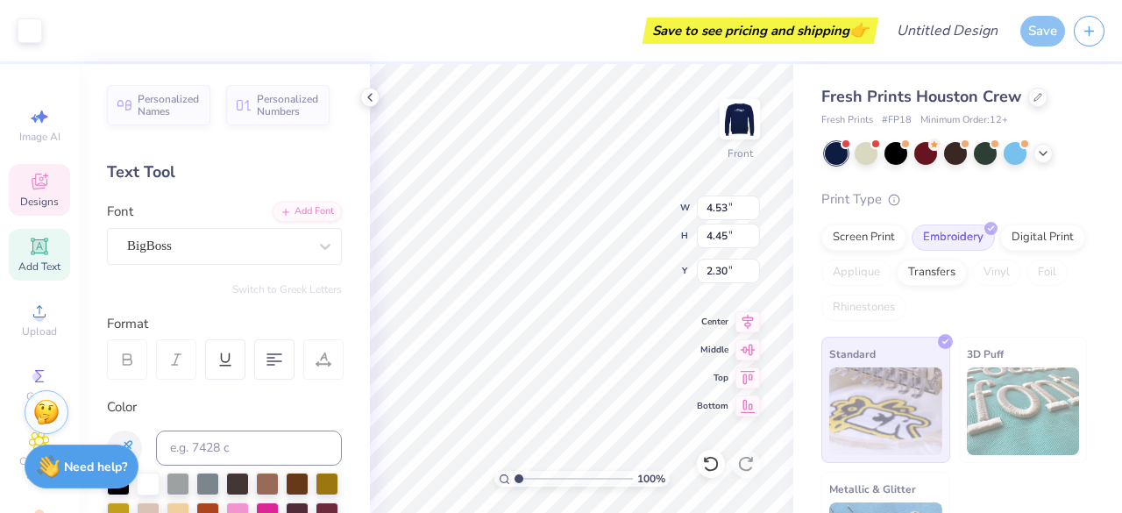
type input "7.50"
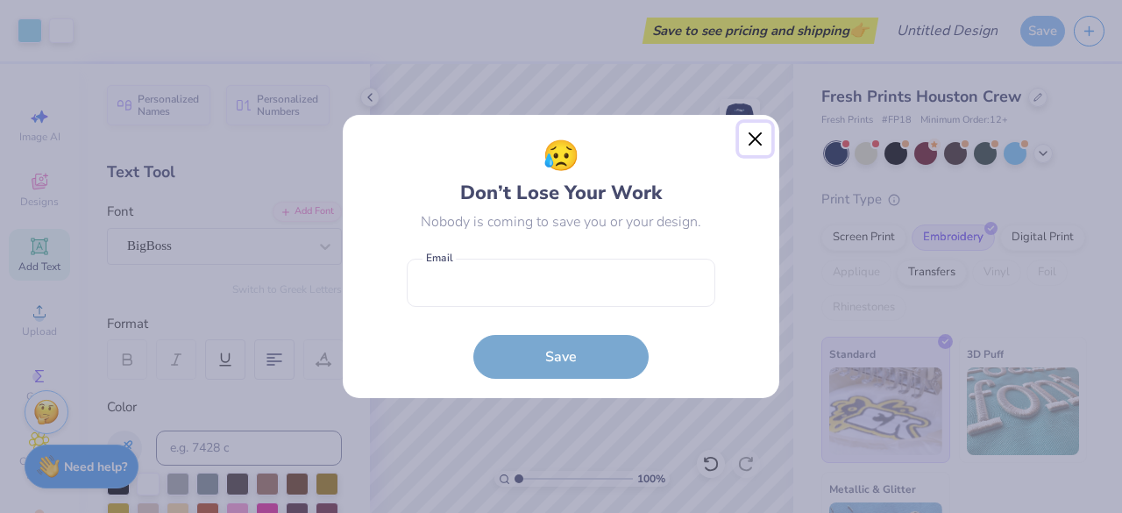
click at [757, 138] on button "Close" at bounding box center [755, 139] width 33 height 33
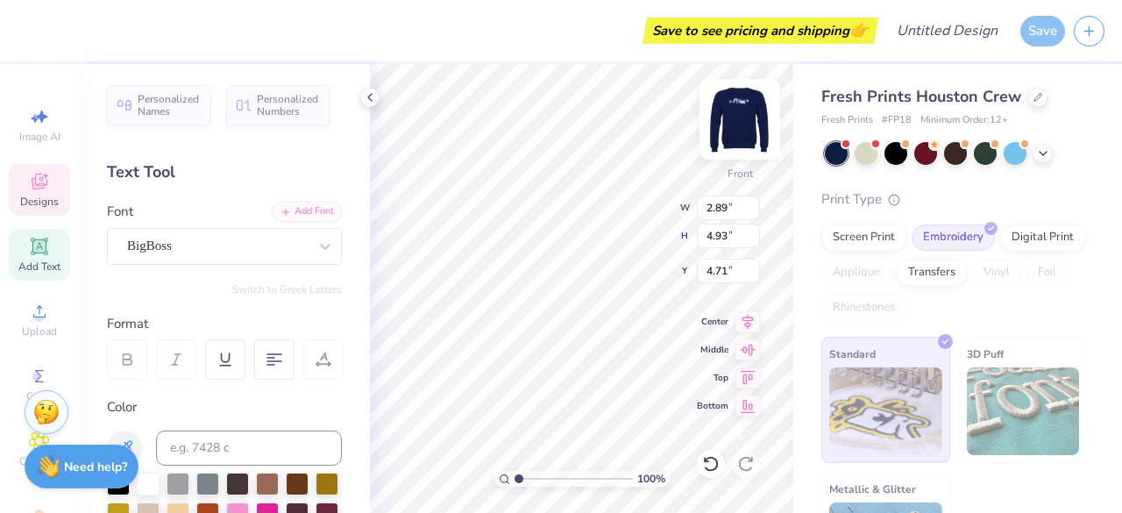
type input "2.89"
type input "4.93"
type input "4.71"
type input "2.95"
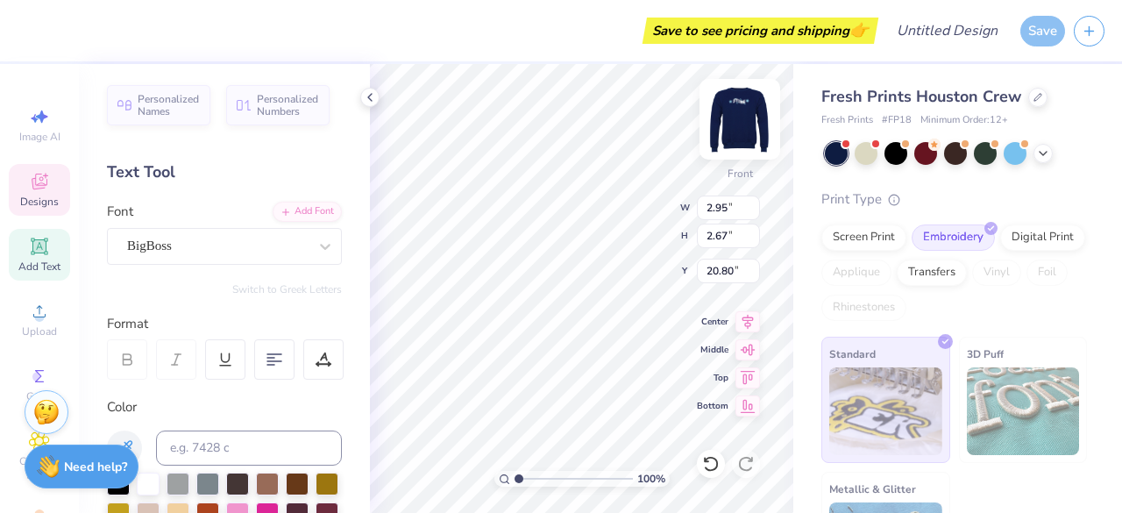
type input "2.67"
type input "20.80"
type input "1.50"
type input "2.14"
type input "8.10"
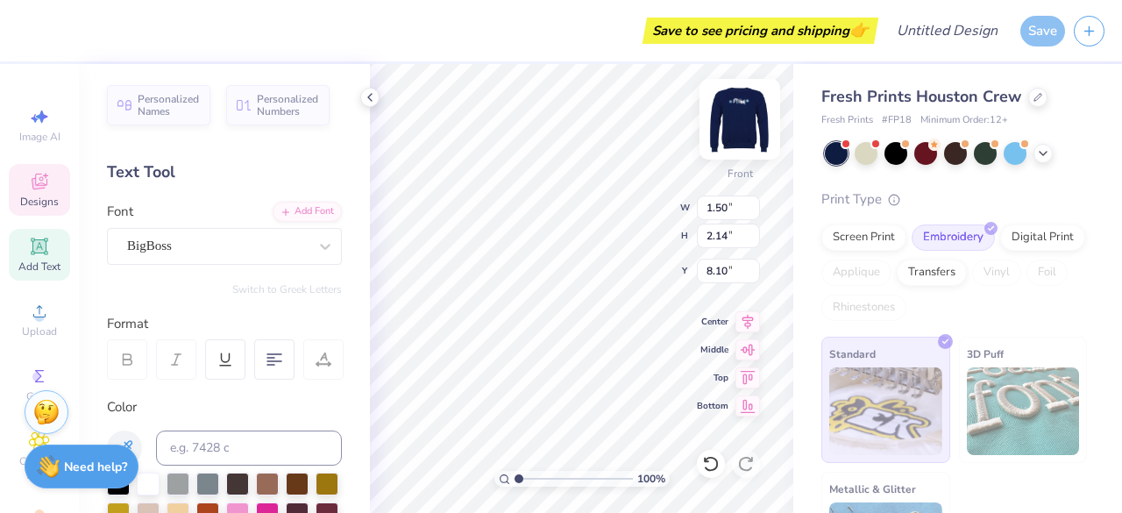
type input "1.15"
type input "2.00"
type input "7.25"
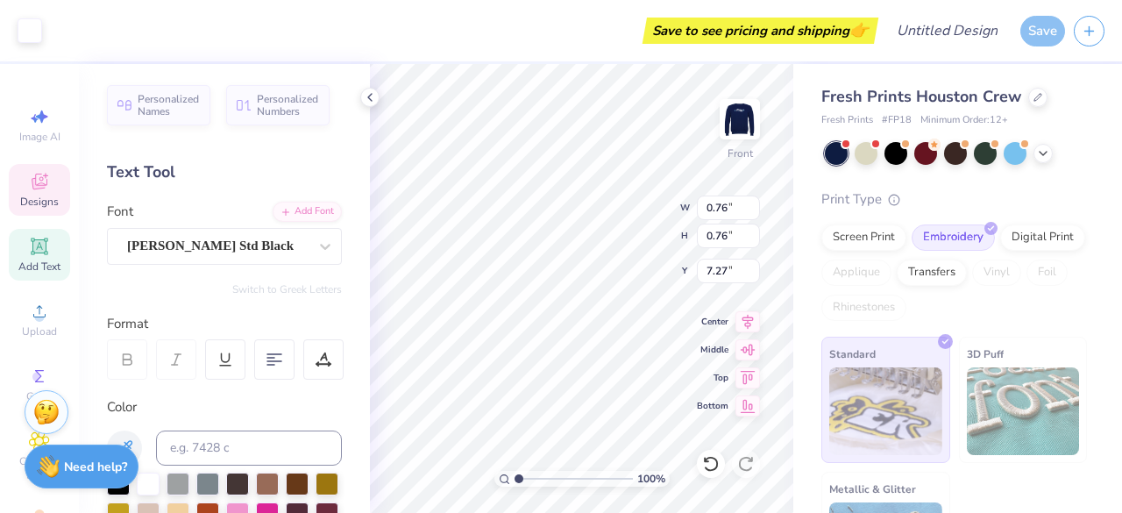
type input "0.76"
type input "7.27"
type input "0.49"
type input "0.82"
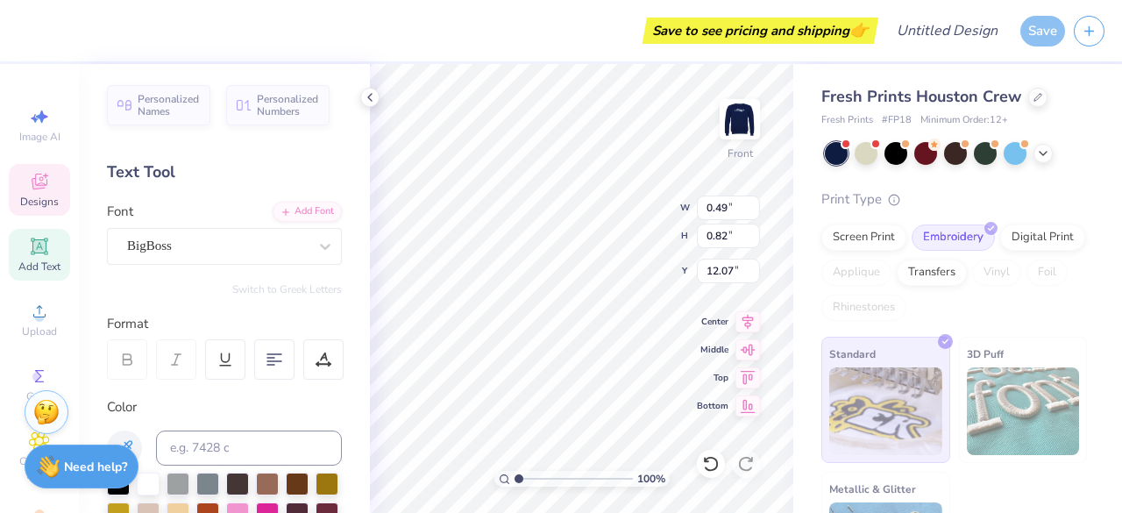
type input "12.07"
type textarea "6"
type input "0.94"
type input "0.87"
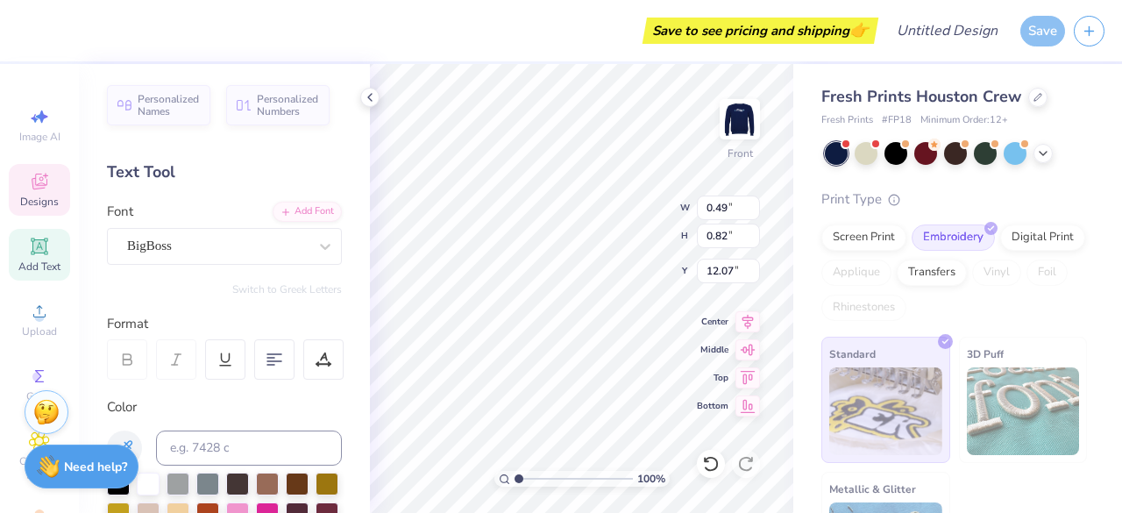
type input "10.94"
type input "12.06"
type input "2.67"
type input "14.89"
type input "12.00"
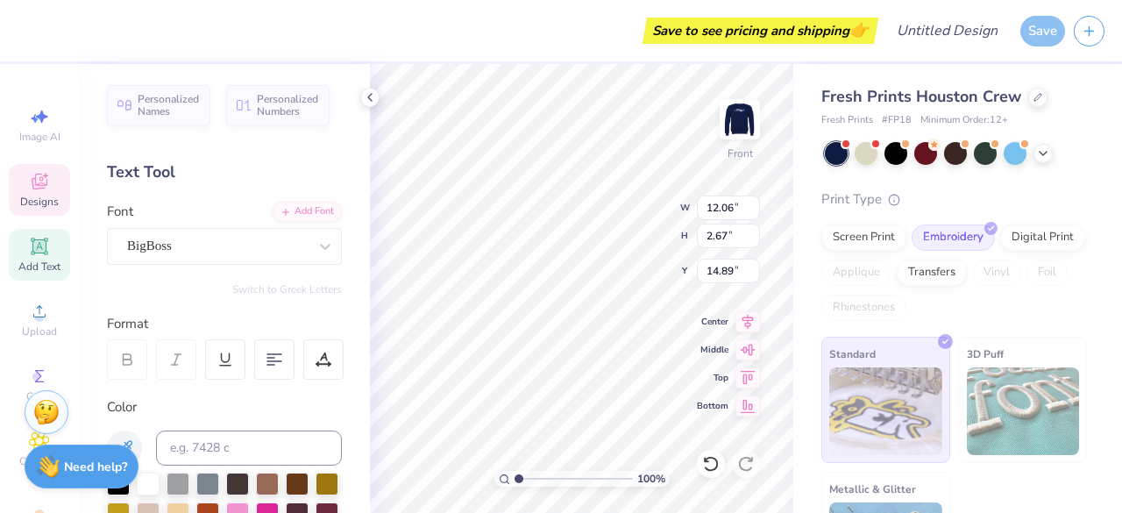
type input "2.65"
type input "14.90"
type textarea "Good"
click at [707, 467] on icon at bounding box center [711, 464] width 18 height 18
click at [711, 460] on icon at bounding box center [711, 464] width 18 height 18
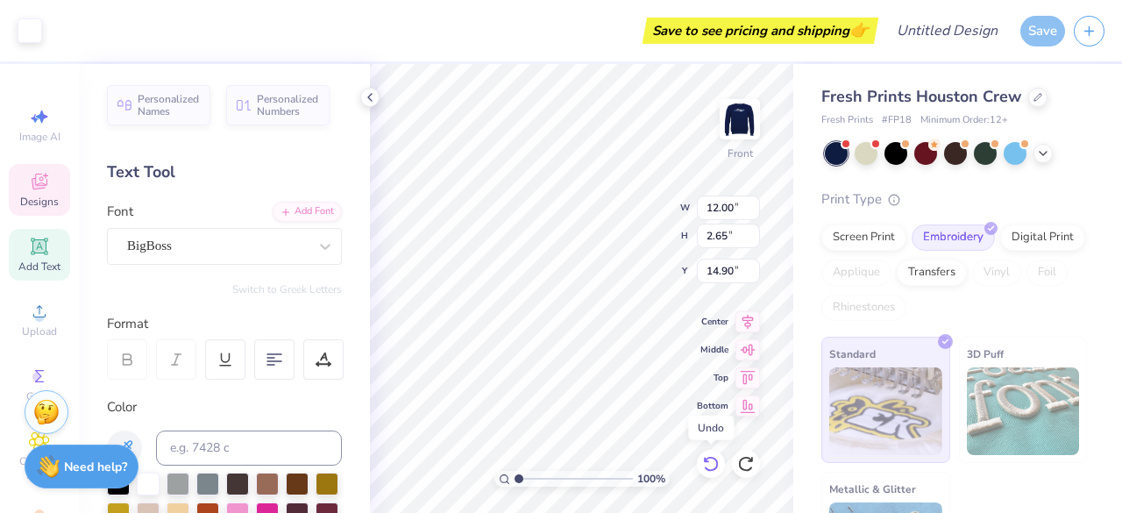
type input "12.00"
type input "2.65"
type input "14.90"
type input "6.58"
type textarea "Good"
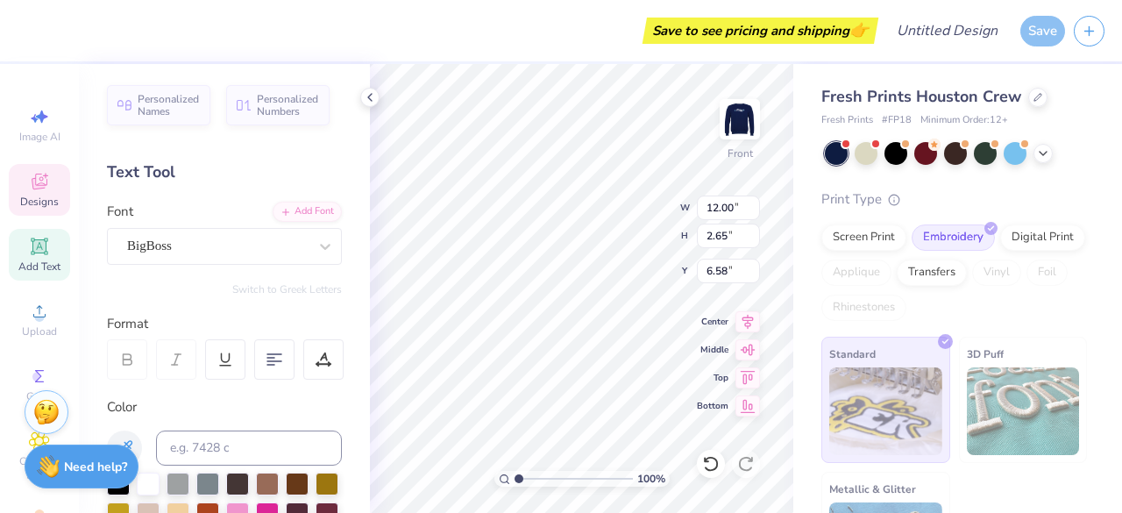
scroll to position [14, 3]
type input "13.49"
type input "4.11"
type input "2.47"
type input "12.06"
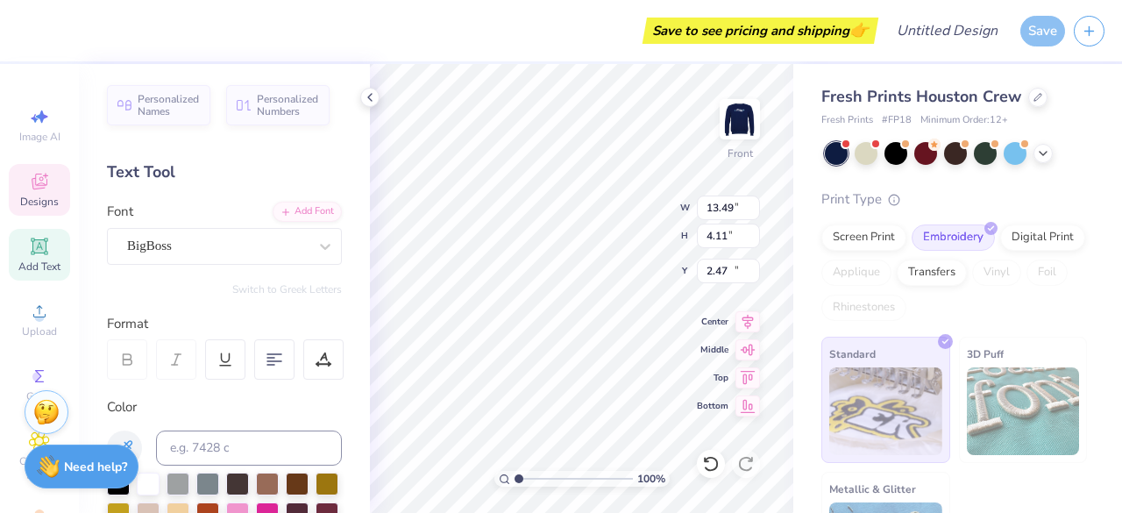
type input "2.67"
type input "14.89"
type input "13.49"
type input "4.11"
type input "2.47"
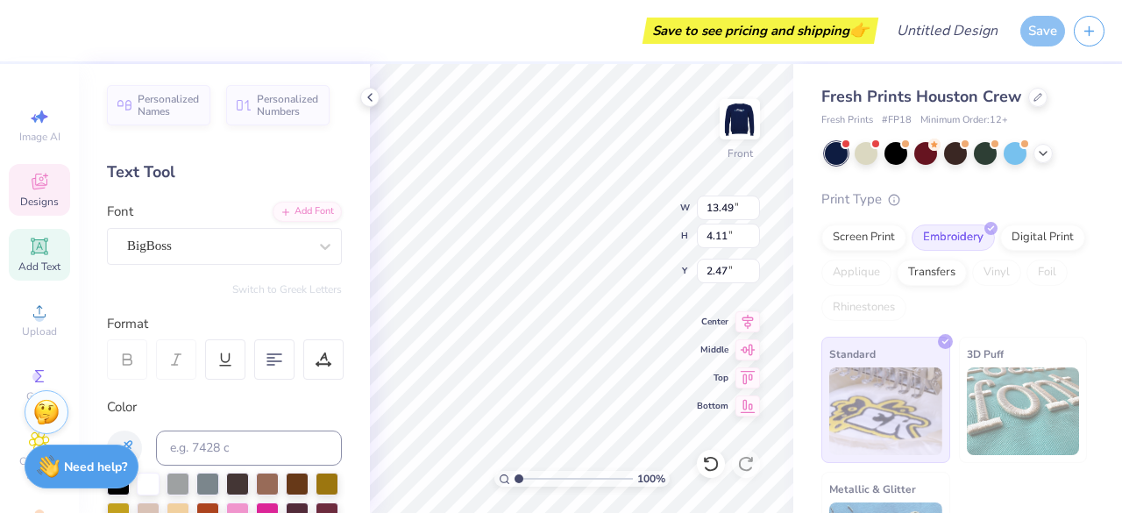
type input "12.06"
type input "2.67"
type input "14.89"
type input "1.67"
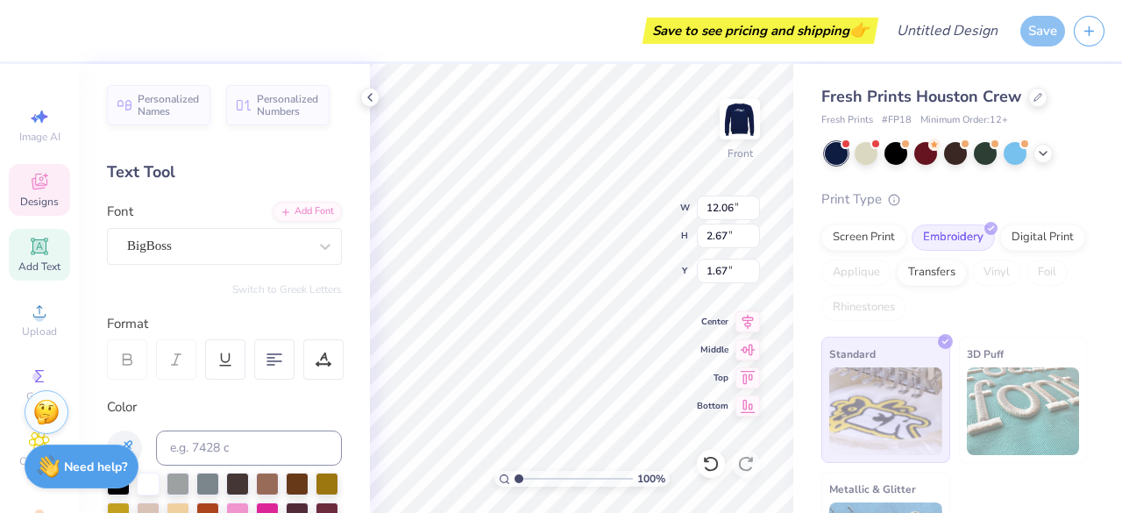
type input "11.13"
type input "3.31"
type input "17.95"
type input "13.49"
type input "4.11"
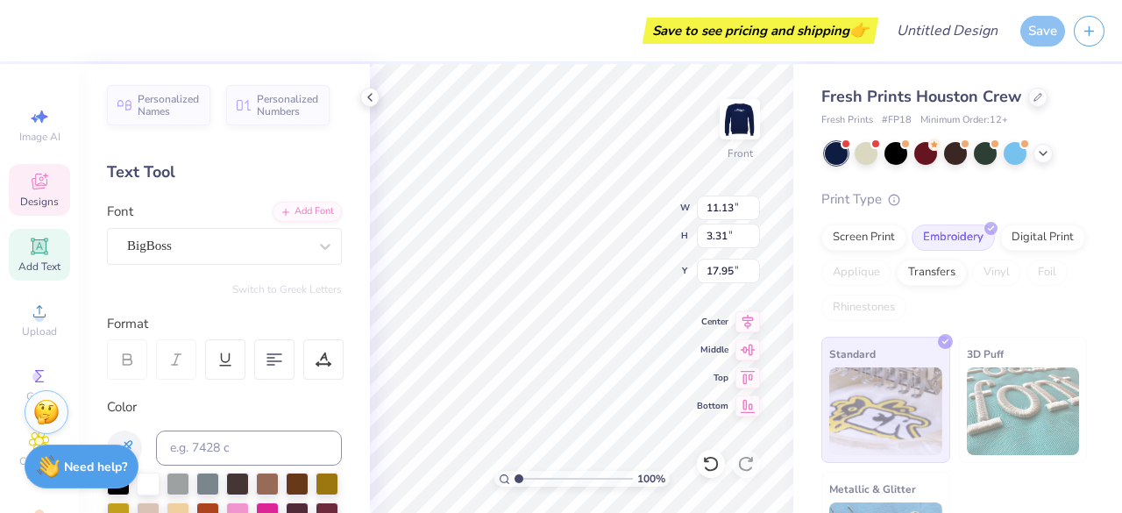
type input "6.44"
type input "2.95"
type input "2.67"
type input "8.70"
type input "2.95"
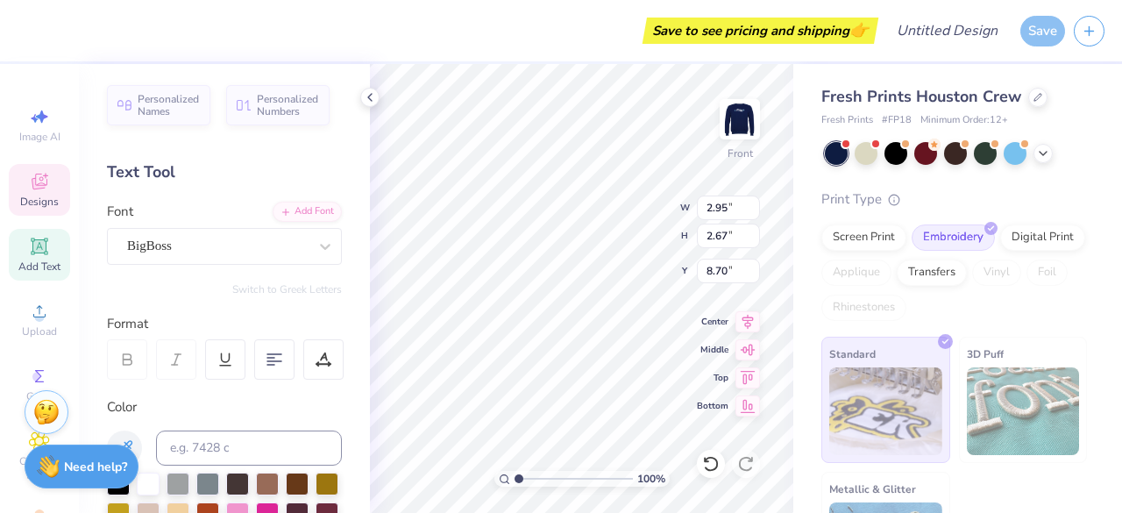
type input "2.67"
type input "8.70"
type input "0.94"
type input "0.87"
type input "10.94"
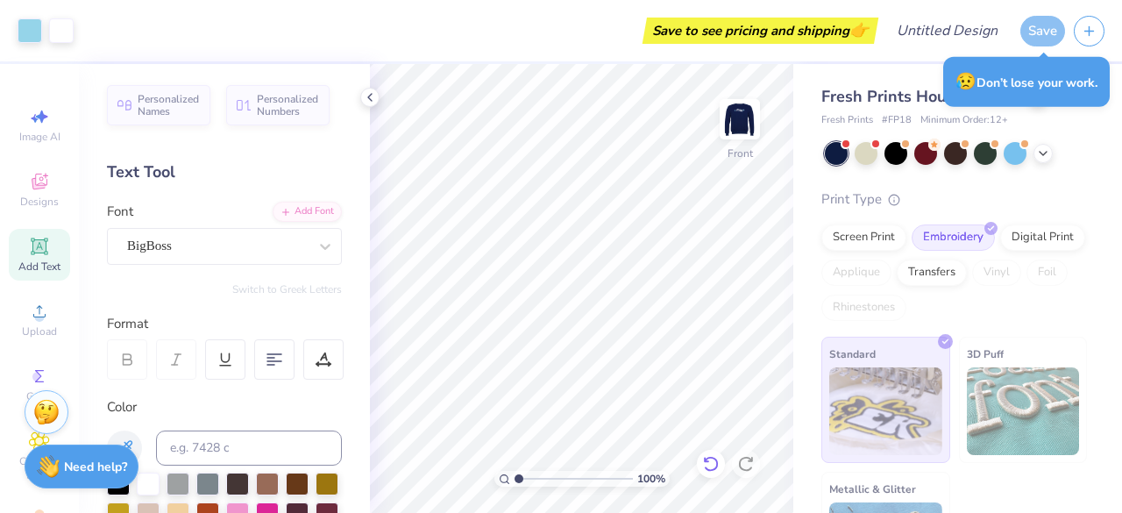
click at [705, 456] on icon at bounding box center [711, 464] width 18 height 18
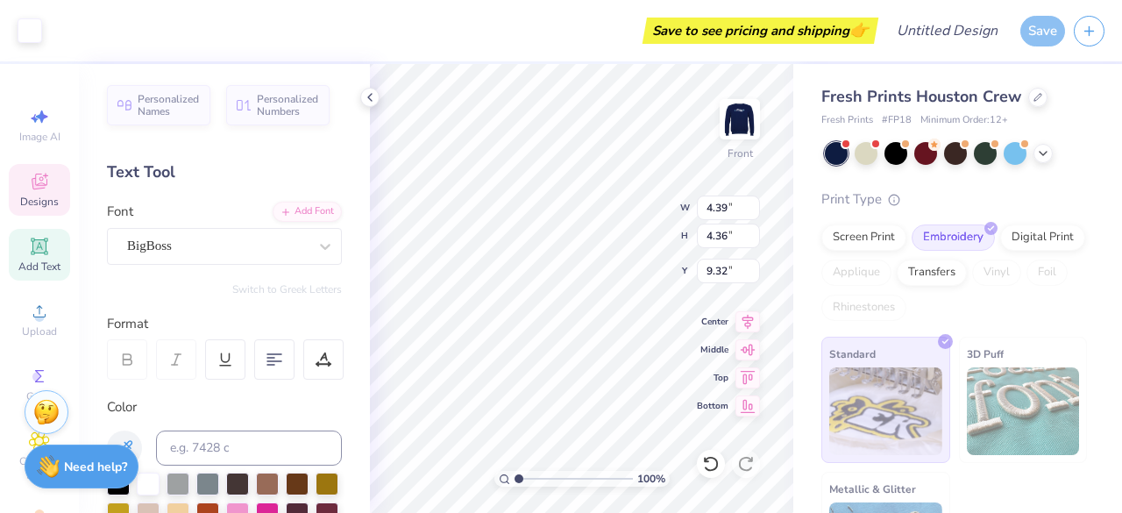
type input "0.43"
type input "0.81"
type input "10.77"
type input "4.39"
type input "4.36"
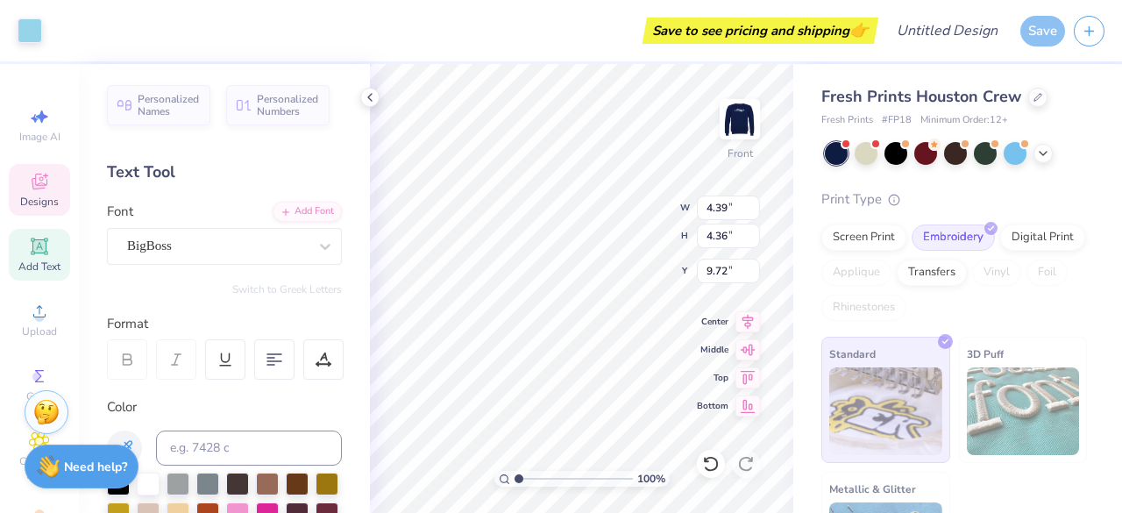
type input "9.72"
type input "0.52"
type input "0.81"
type input "11.87"
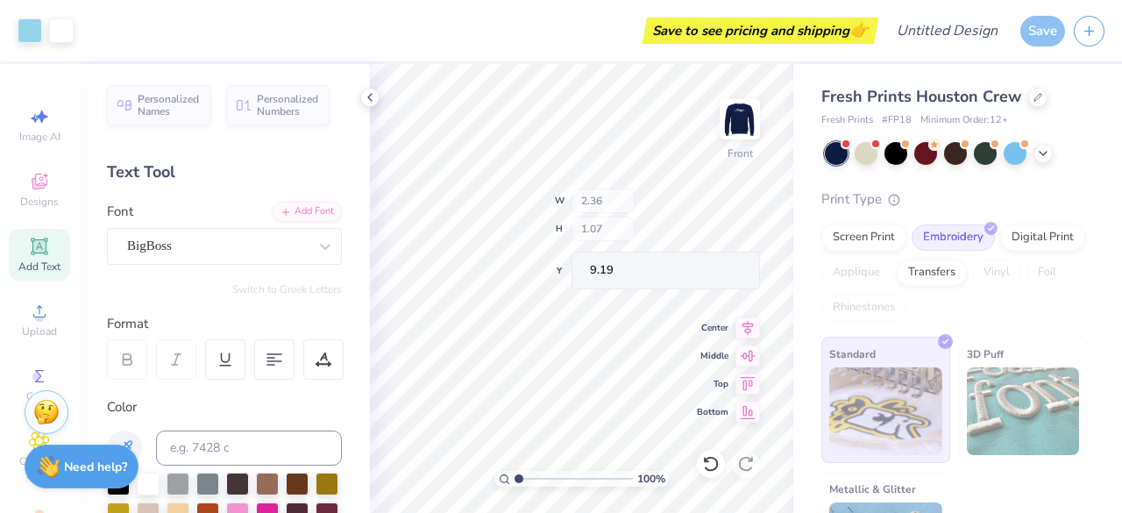
type input "9.19"
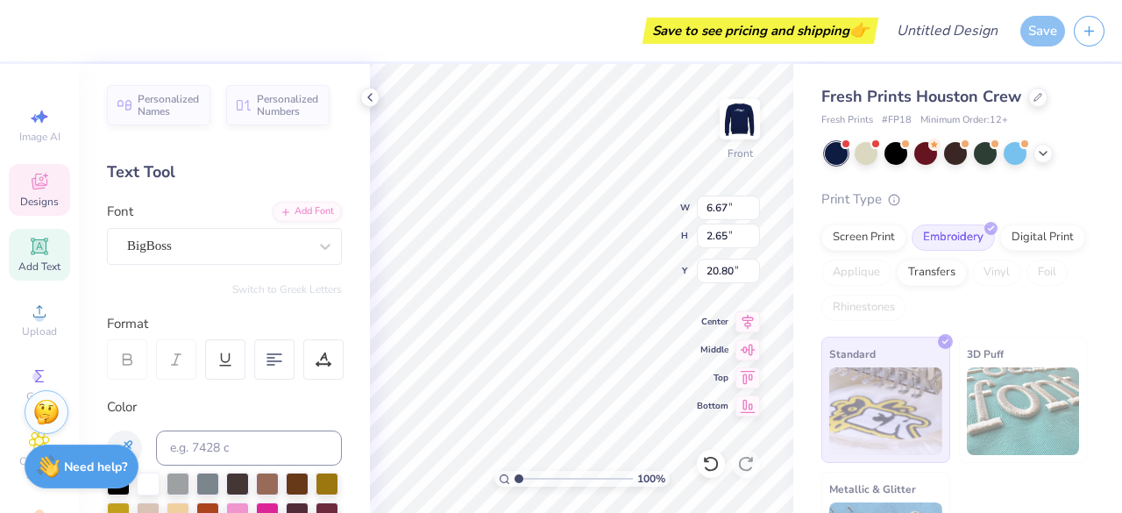
type input "6.67"
type input "2.65"
type input "20.80"
type input "13.49"
type input "4.11"
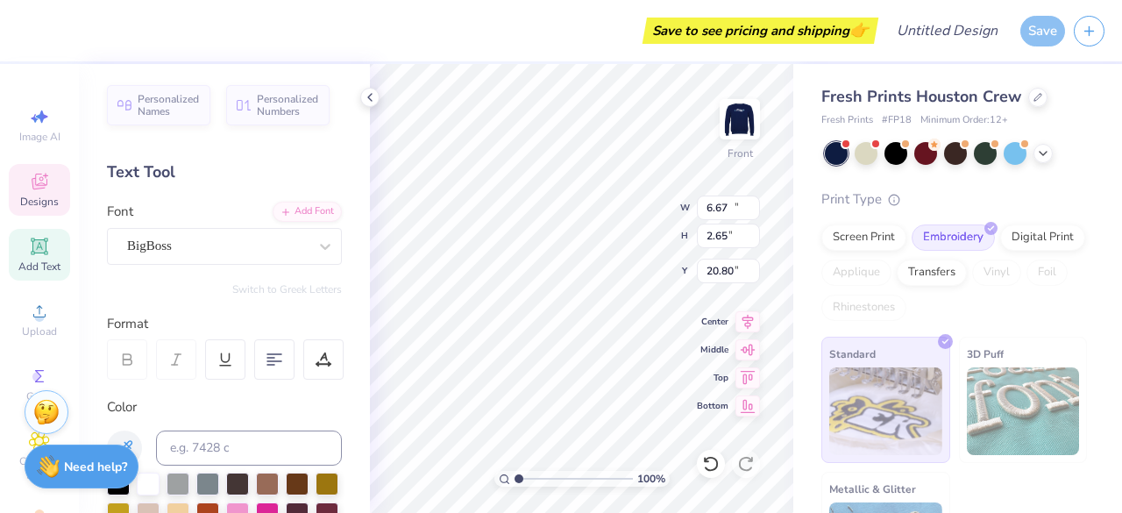
type input "11.48"
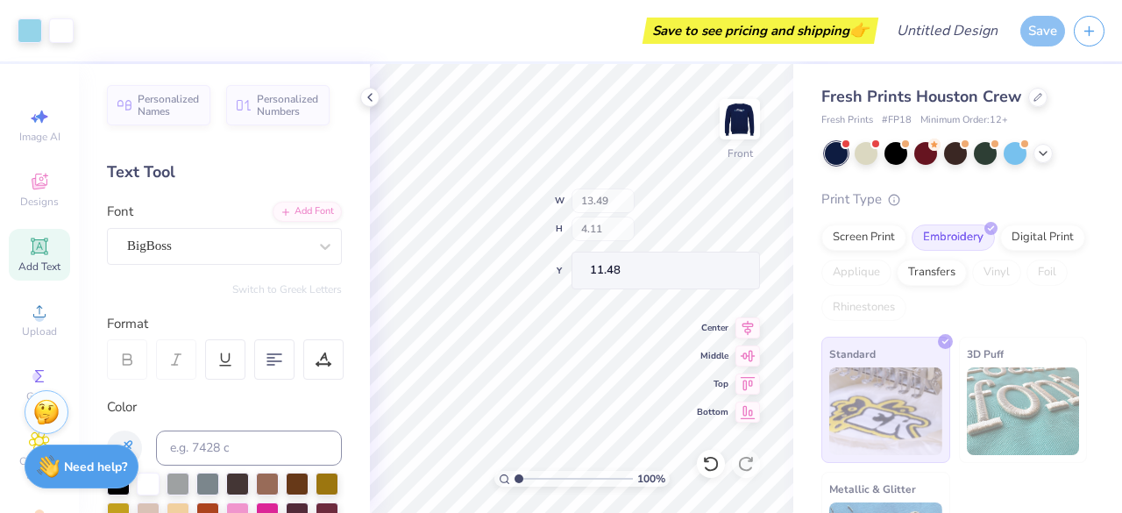
type input "13.52"
type input "3.17"
type input "12.00"
type input "11.76"
click at [23, 27] on div at bounding box center [30, 29] width 25 height 25
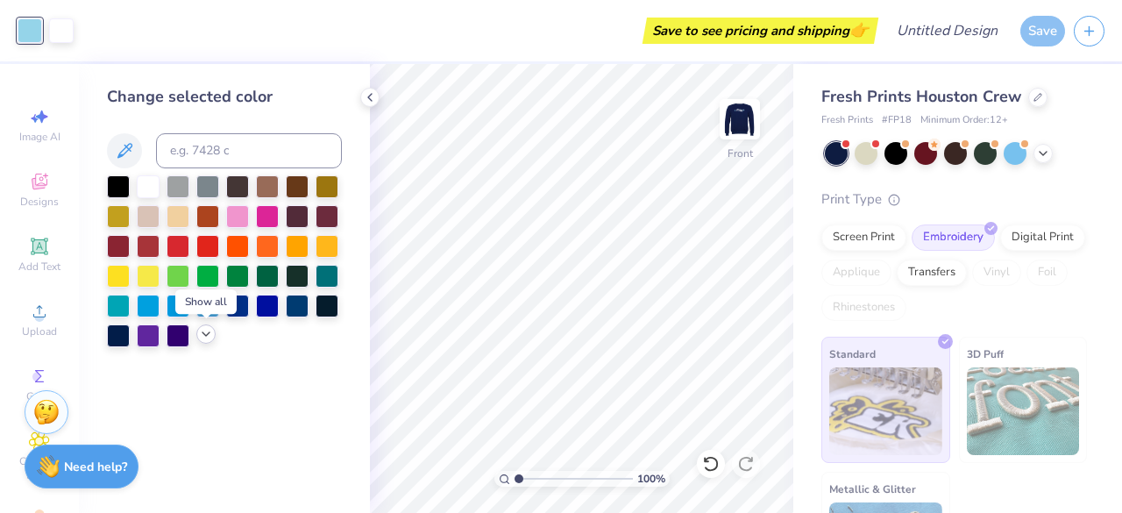
click at [203, 328] on icon at bounding box center [206, 334] width 14 height 14
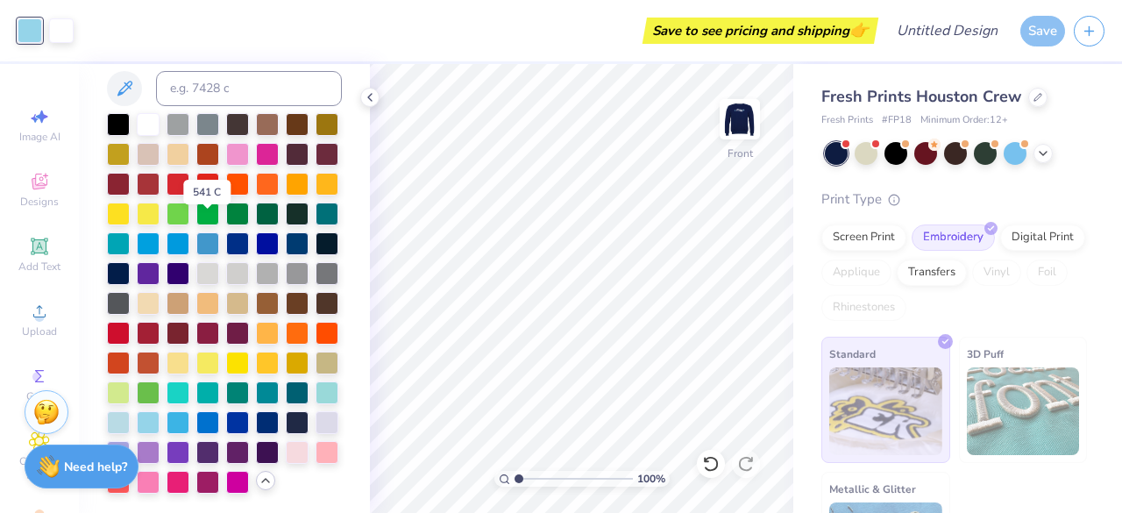
scroll to position [123, 0]
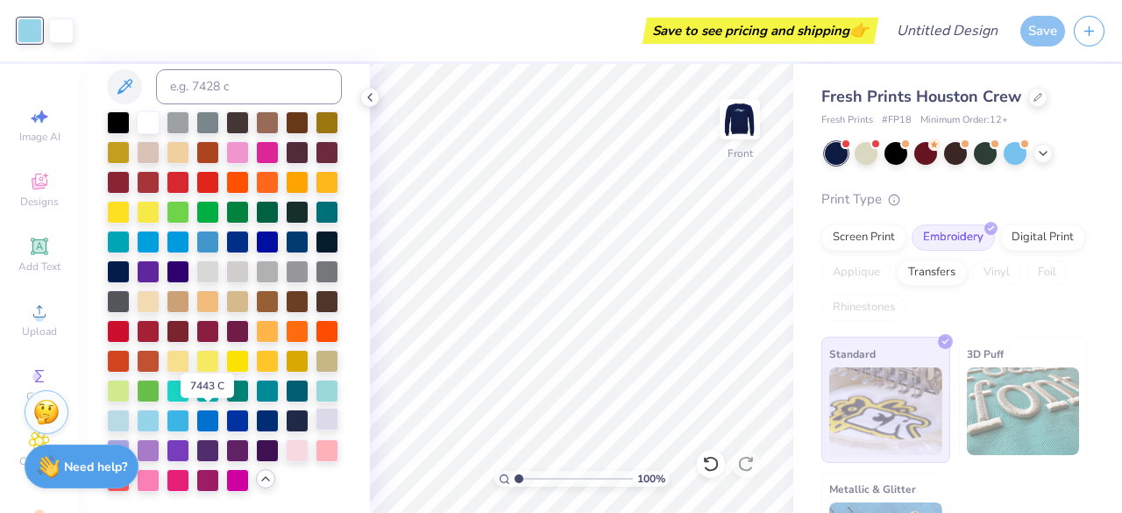
click at [315, 416] on div at bounding box center [326, 418] width 23 height 23
click at [130, 437] on div at bounding box center [118, 448] width 23 height 23
click at [159, 437] on div at bounding box center [148, 448] width 23 height 23
click at [1045, 148] on icon at bounding box center [1043, 152] width 14 height 14
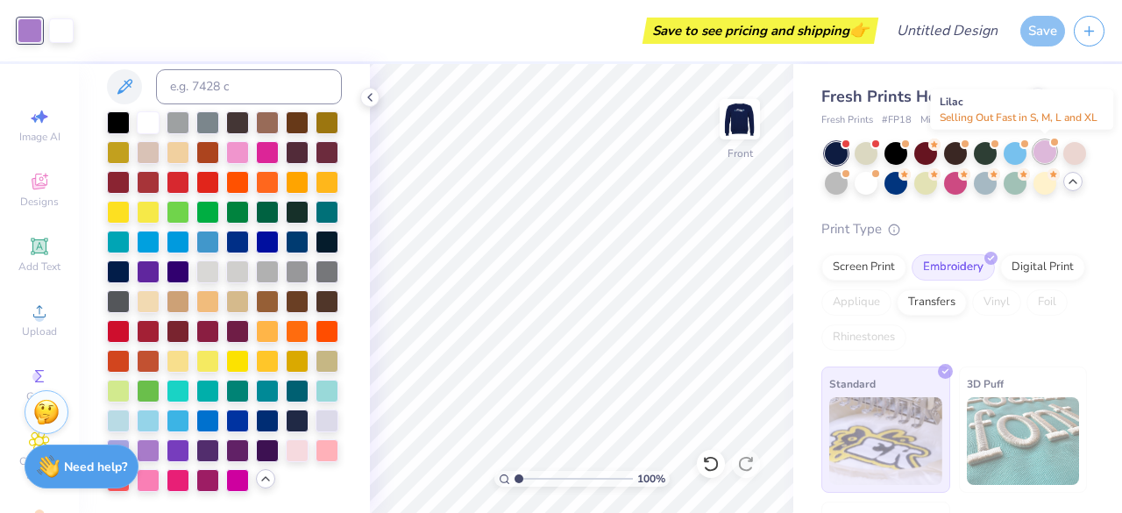
click at [1040, 146] on div at bounding box center [1044, 151] width 23 height 23
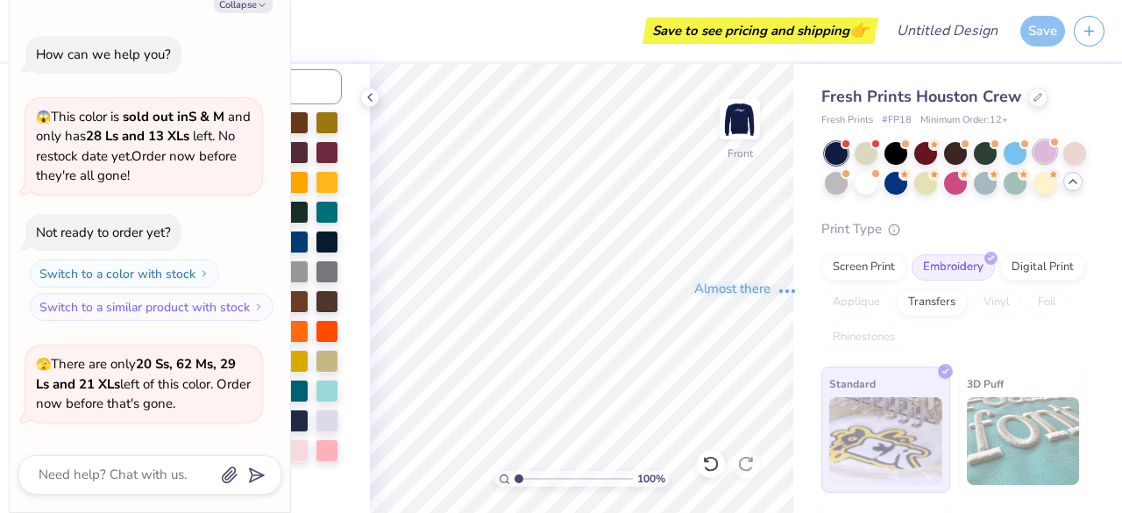
scroll to position [116, 0]
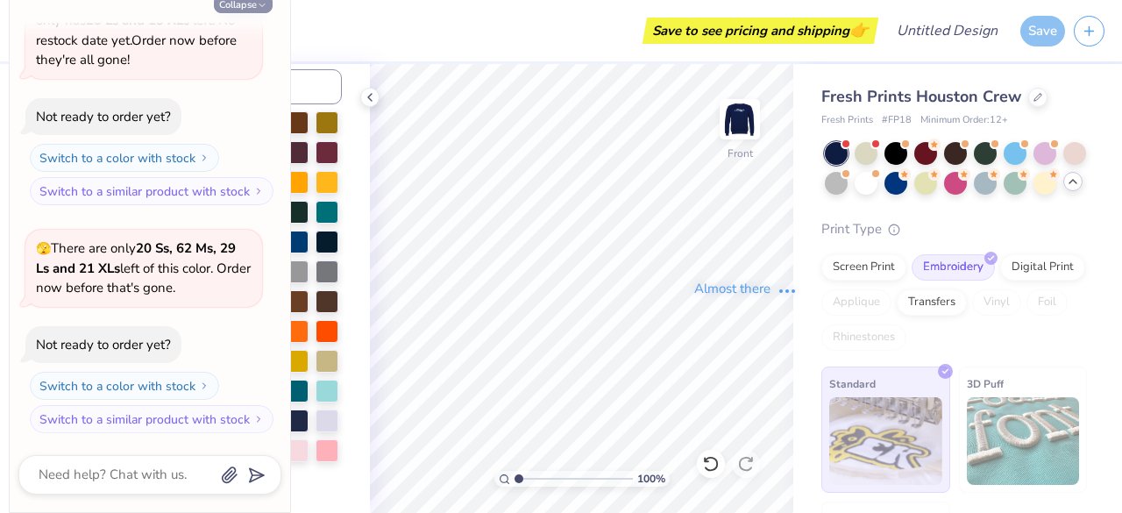
click at [252, 5] on button "Collapse" at bounding box center [243, 4] width 59 height 18
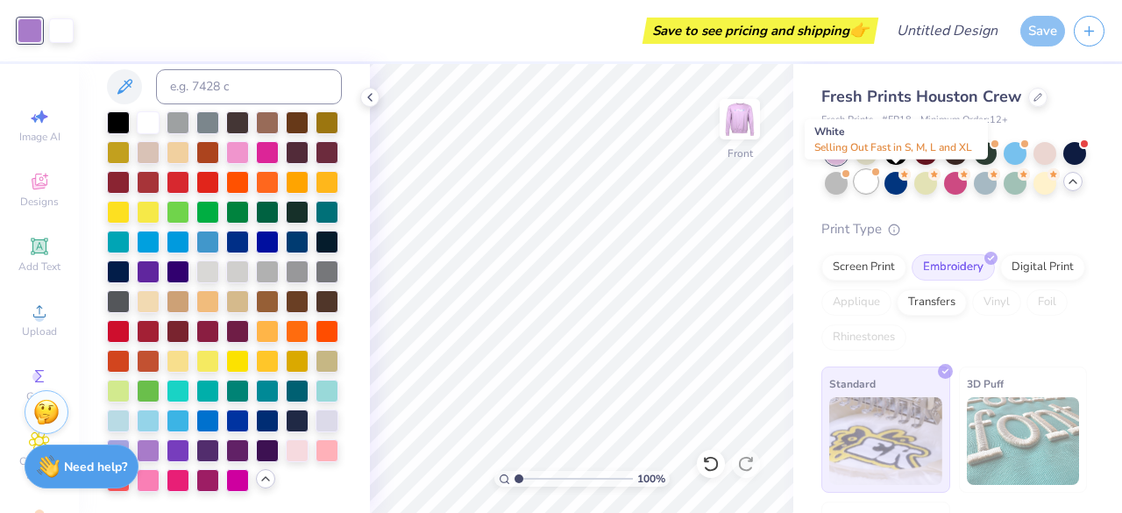
click at [877, 185] on div at bounding box center [865, 181] width 23 height 23
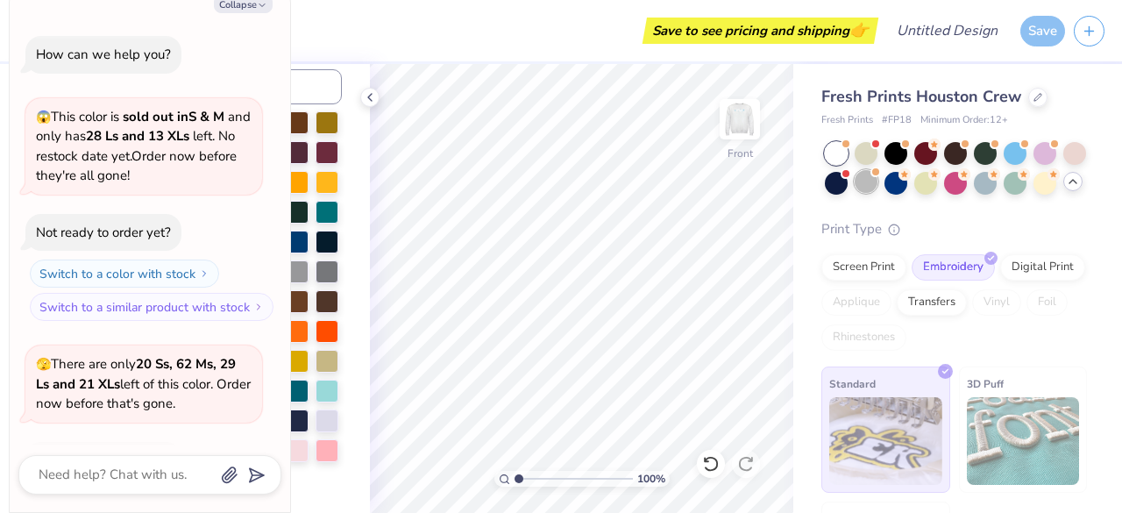
scroll to position [343, 0]
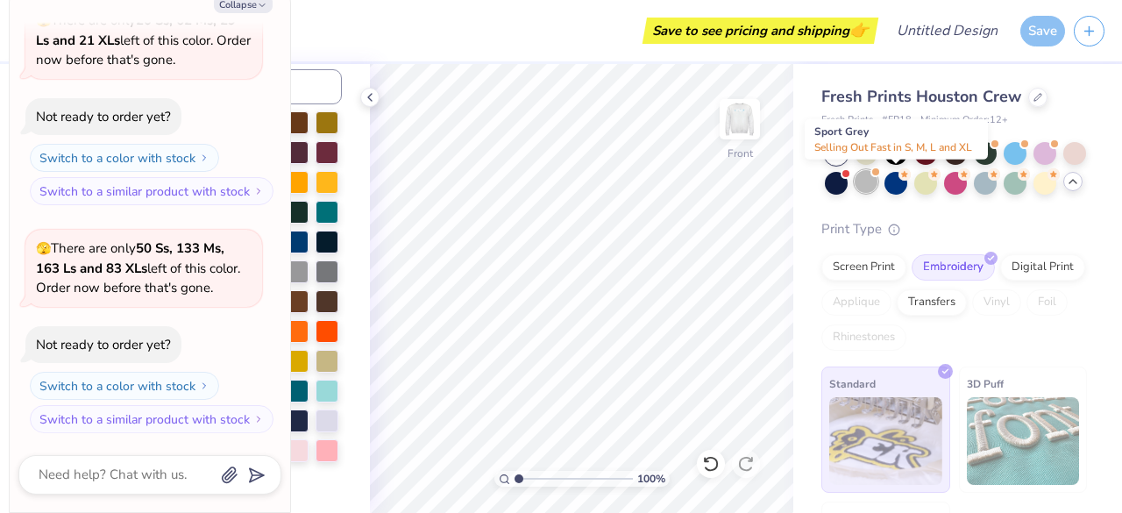
click at [877, 184] on div at bounding box center [865, 181] width 23 height 23
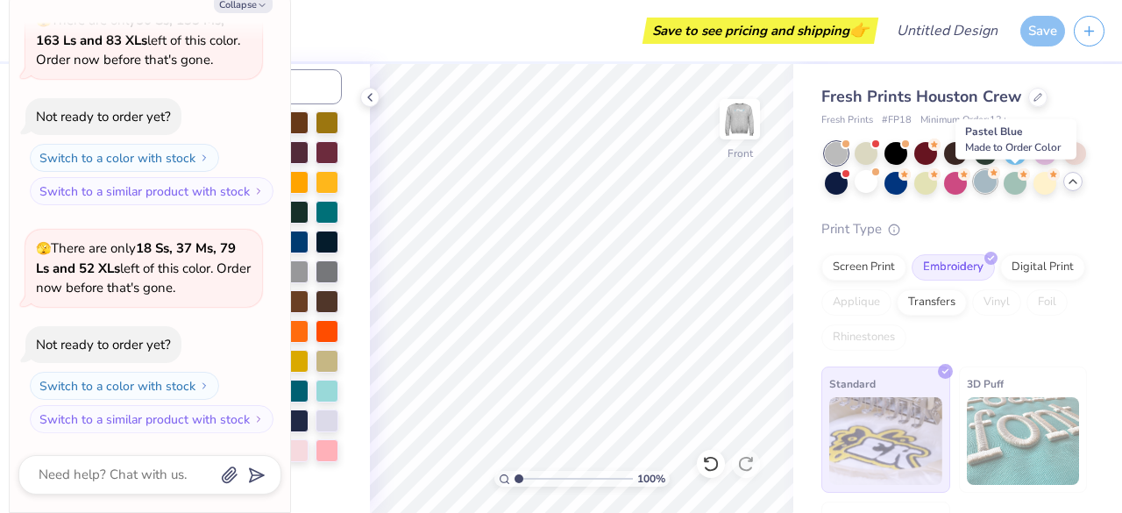
click at [996, 174] on div at bounding box center [984, 181] width 23 height 23
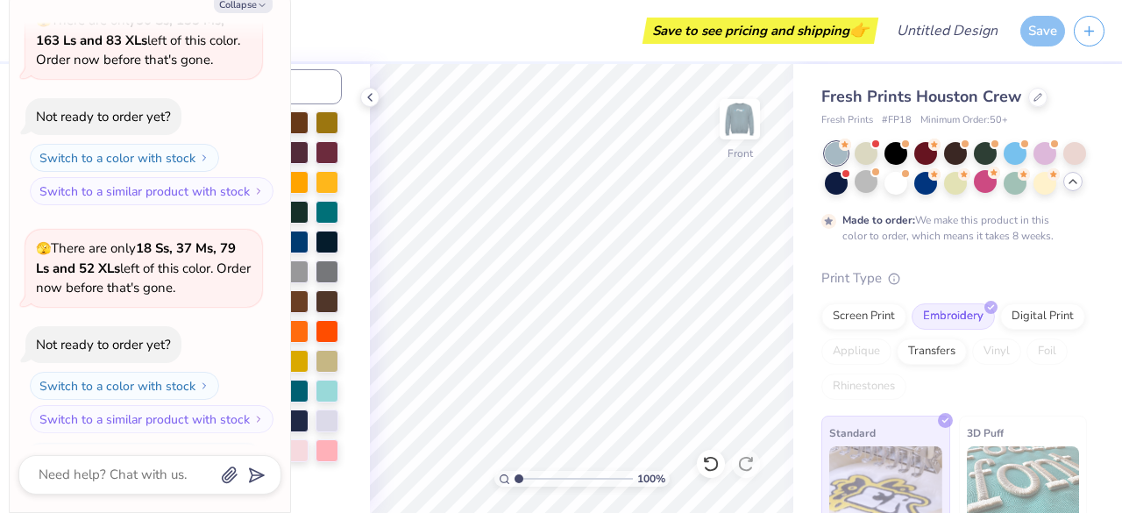
scroll to position [716, 0]
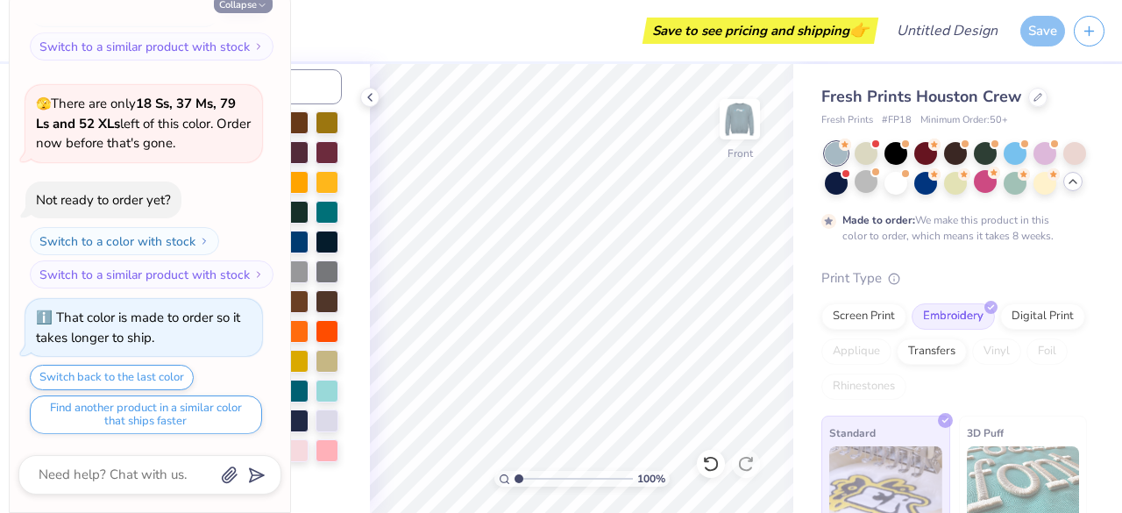
click at [251, 6] on button "Collapse" at bounding box center [243, 4] width 59 height 18
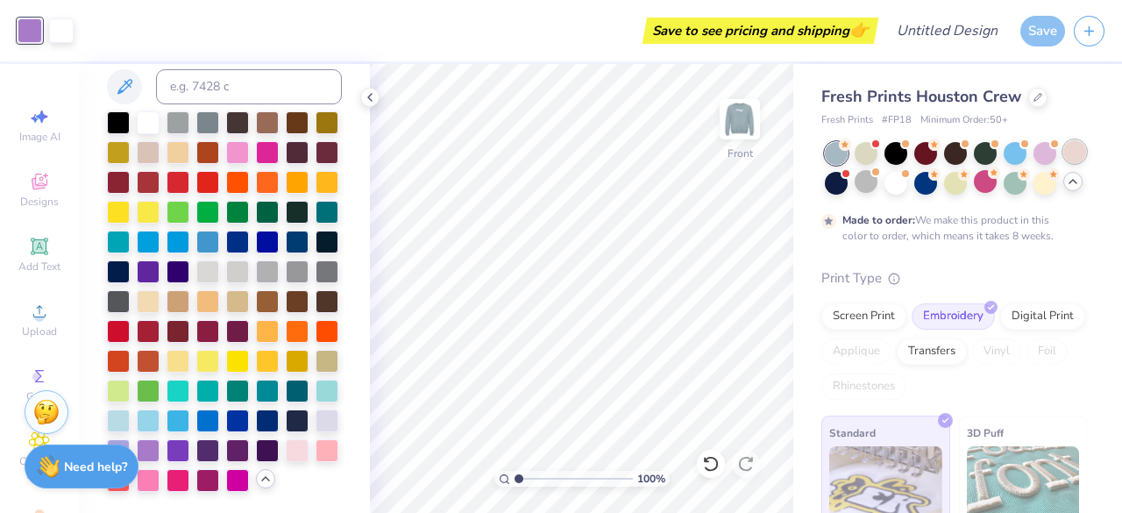
click at [1063, 163] on div at bounding box center [1074, 151] width 23 height 23
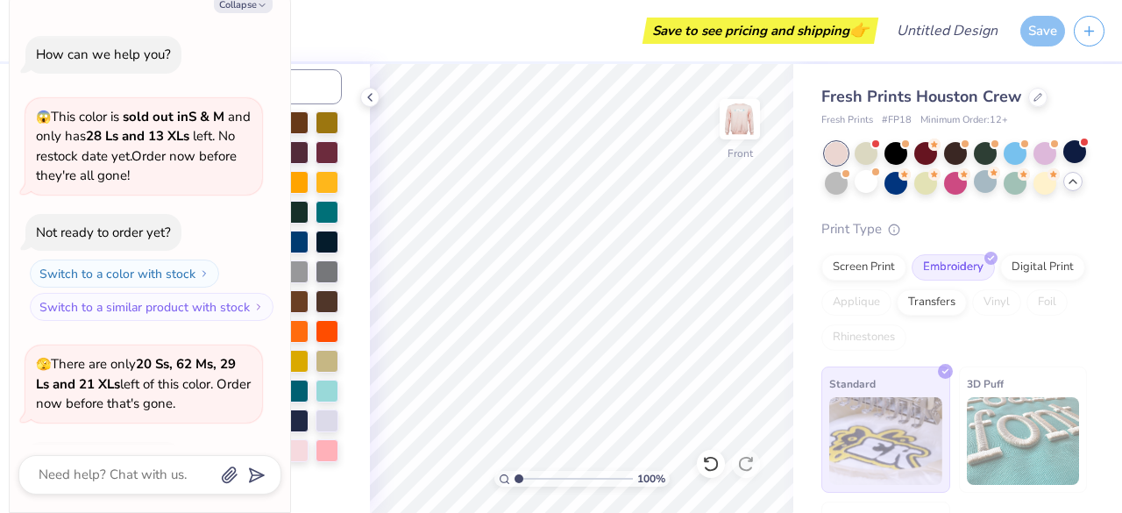
scroll to position [803, 0]
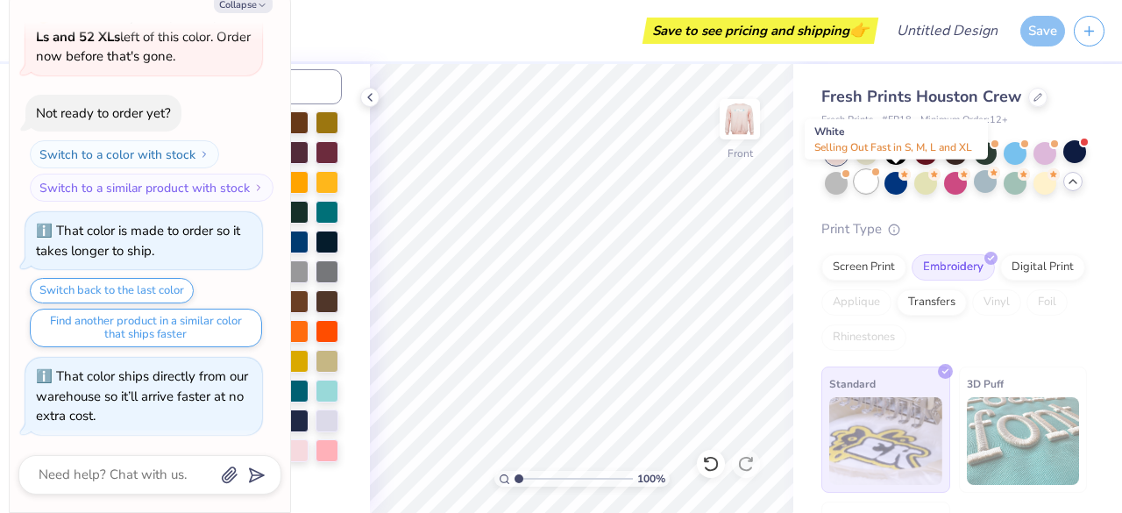
click at [877, 182] on div at bounding box center [865, 181] width 23 height 23
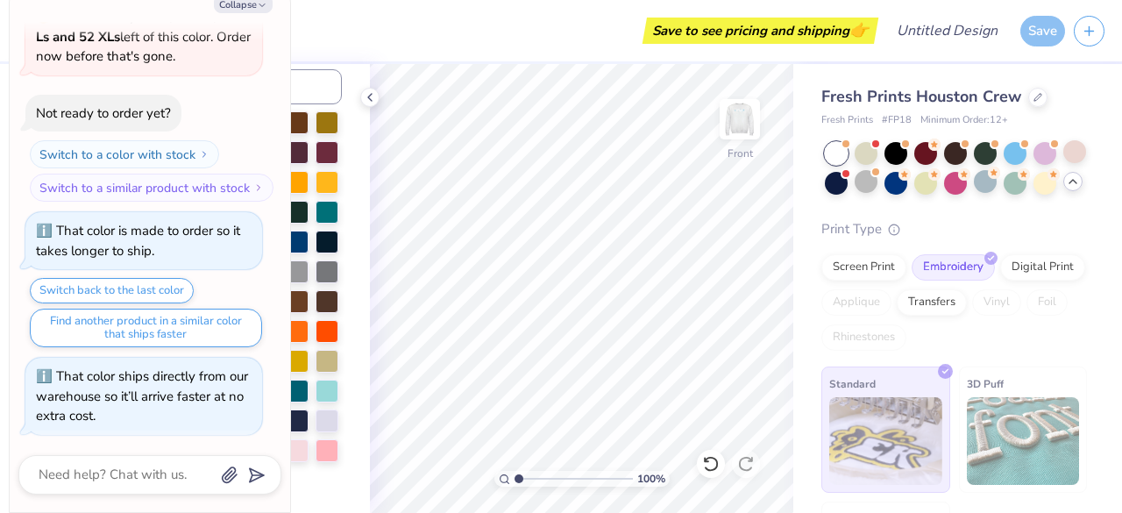
scroll to position [1030, 0]
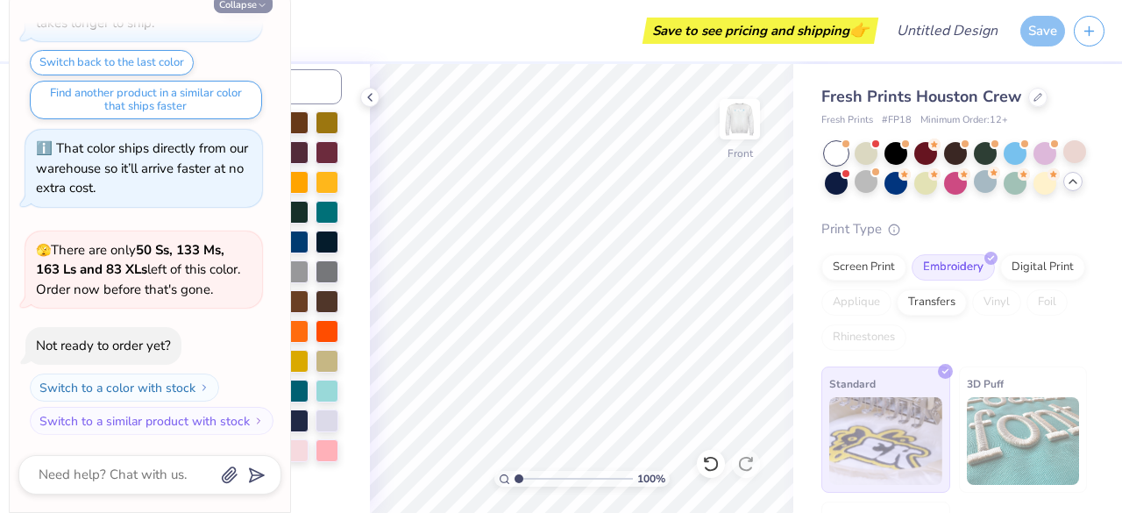
click at [237, 3] on button "Collapse" at bounding box center [243, 4] width 59 height 18
type textarea "x"
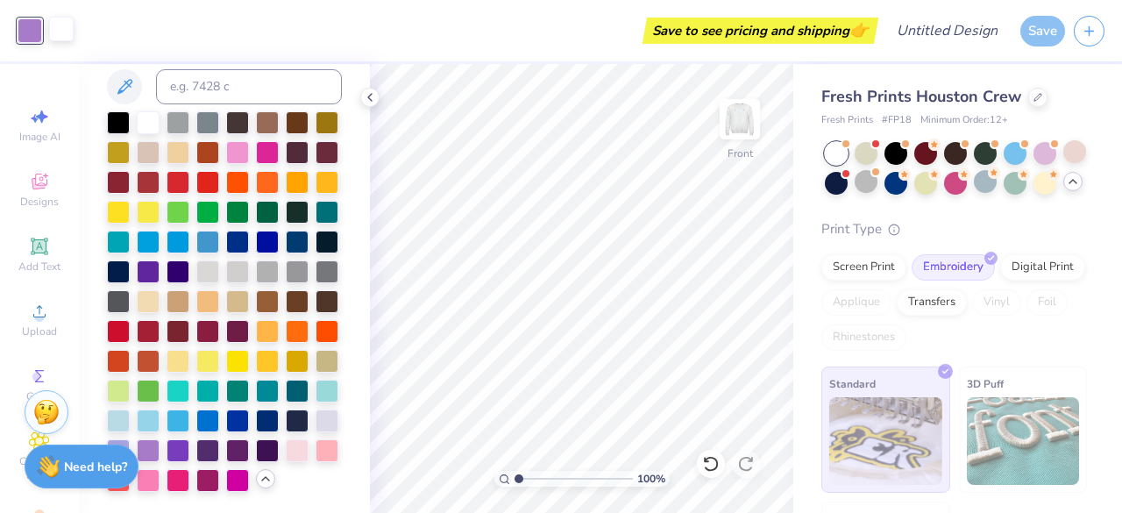
click at [58, 20] on div at bounding box center [61, 29] width 25 height 25
click at [189, 437] on div at bounding box center [177, 448] width 23 height 23
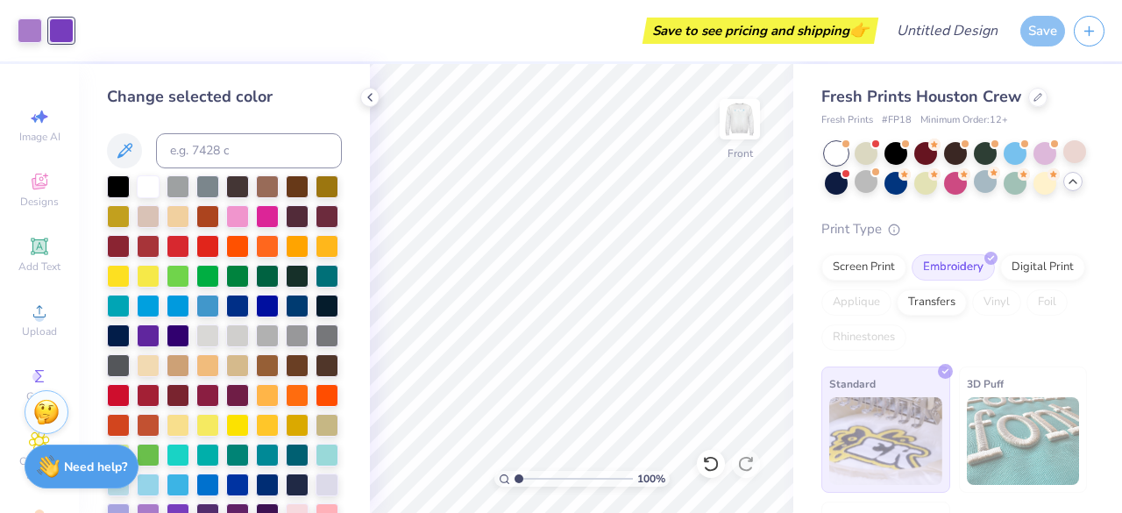
scroll to position [123, 0]
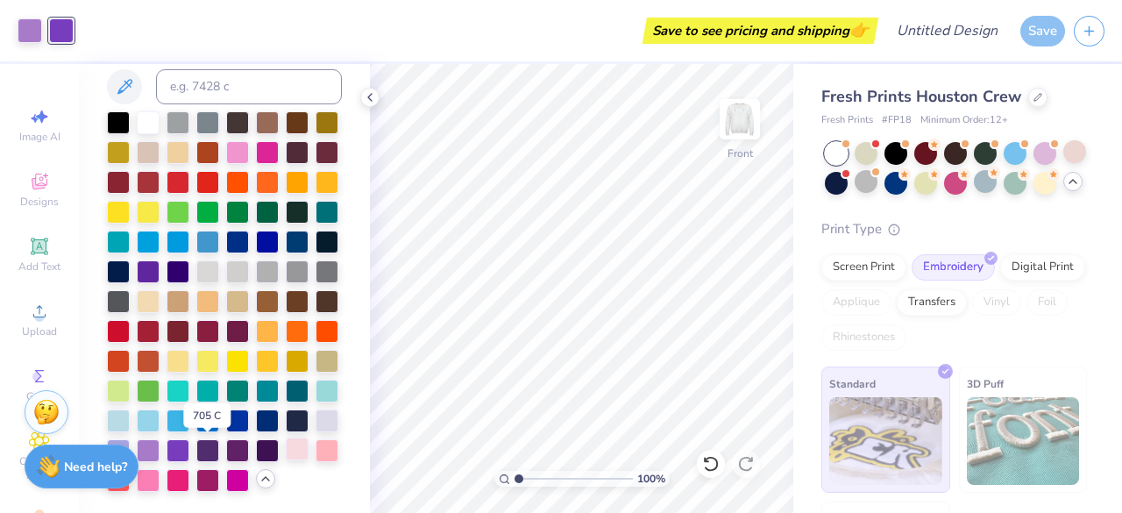
click at [286, 442] on div at bounding box center [297, 448] width 23 height 23
click at [130, 407] on div at bounding box center [118, 418] width 23 height 23
